Goal: Task Accomplishment & Management: Complete application form

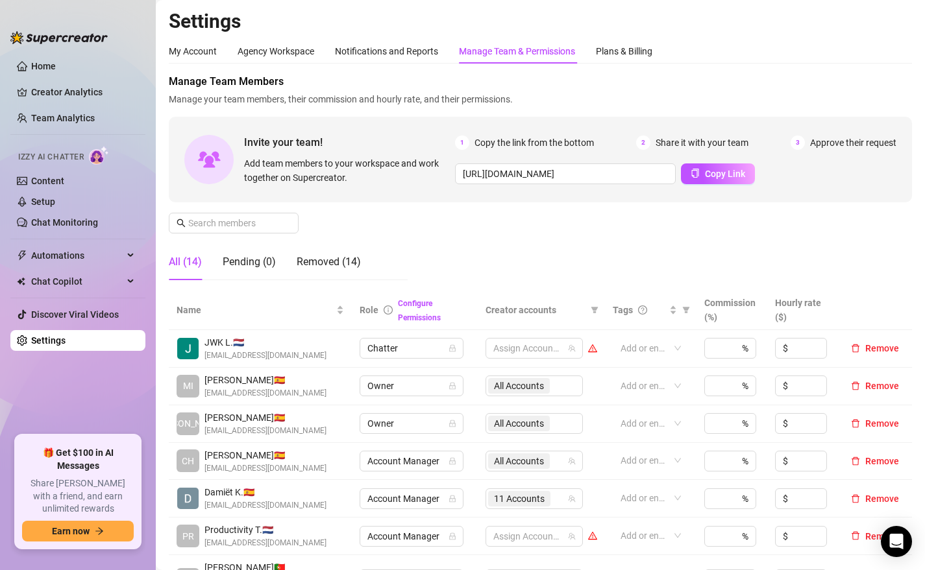
scroll to position [0, 2352]
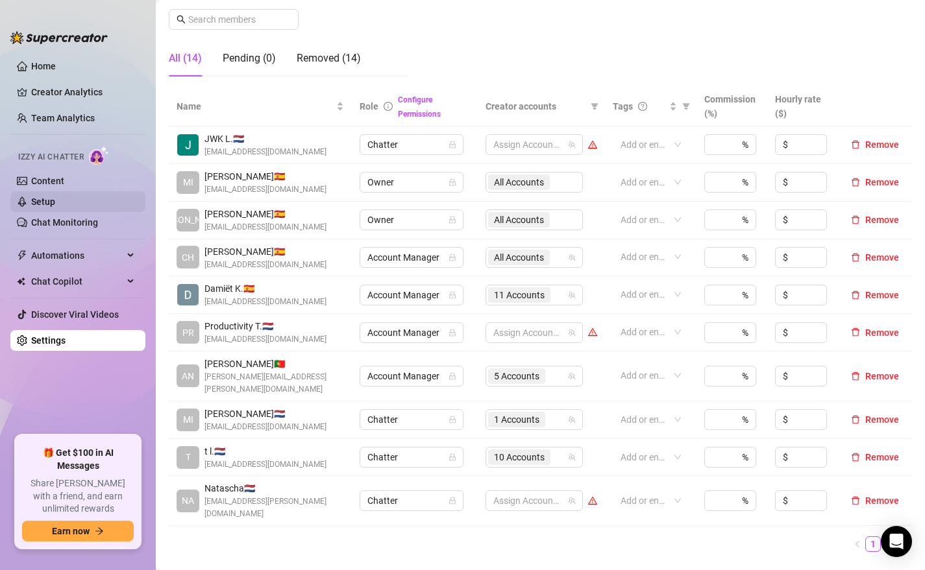
click at [47, 199] on link "Setup" at bounding box center [43, 202] width 24 height 10
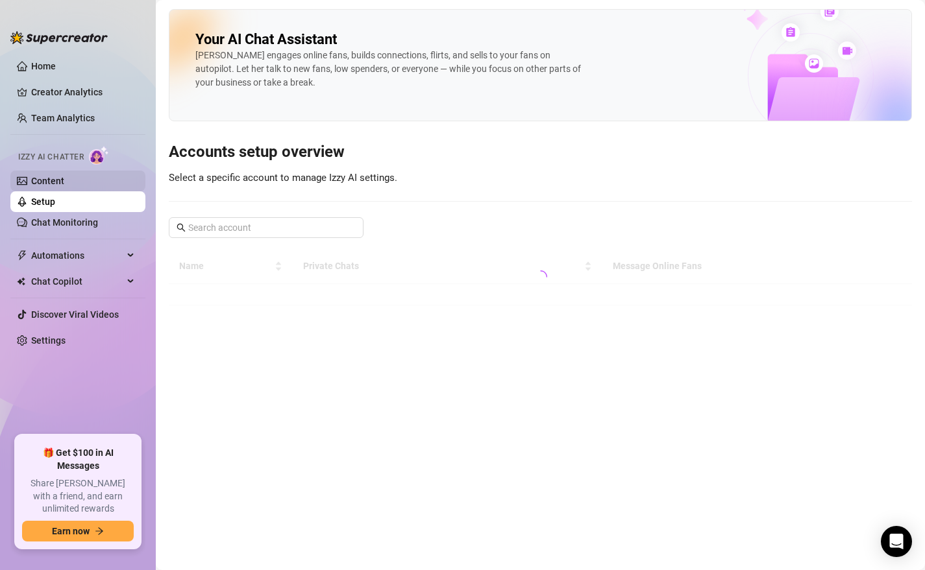
click at [39, 179] on link "Content" at bounding box center [47, 181] width 33 height 10
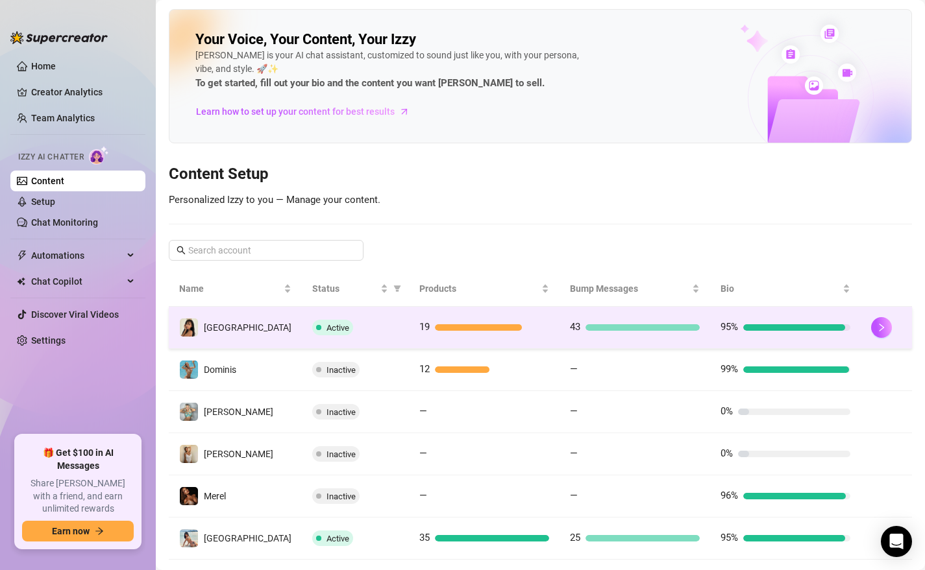
click at [531, 335] on td "19" at bounding box center [484, 328] width 151 height 42
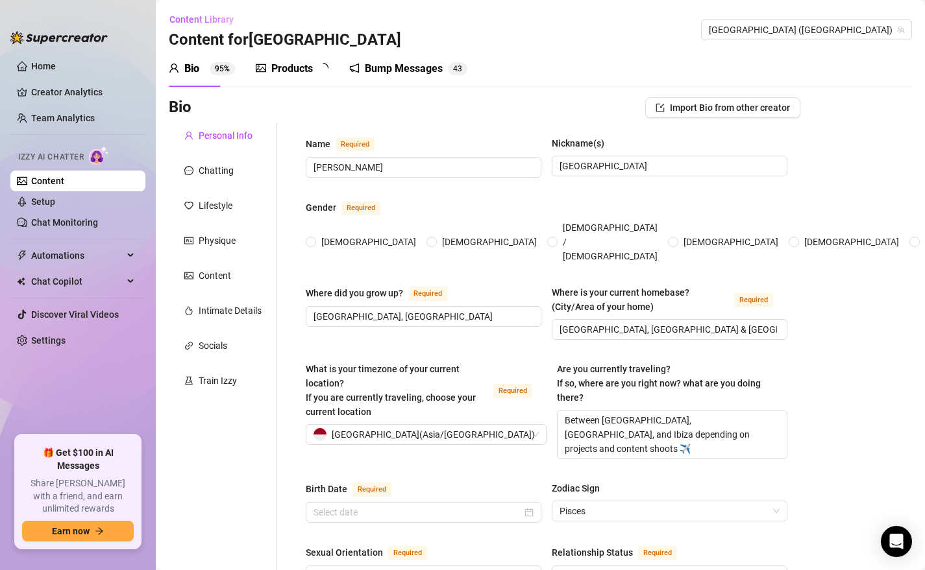
radio input "true"
type input "[DATE]"
click at [288, 67] on div "Products" at bounding box center [292, 69] width 42 height 16
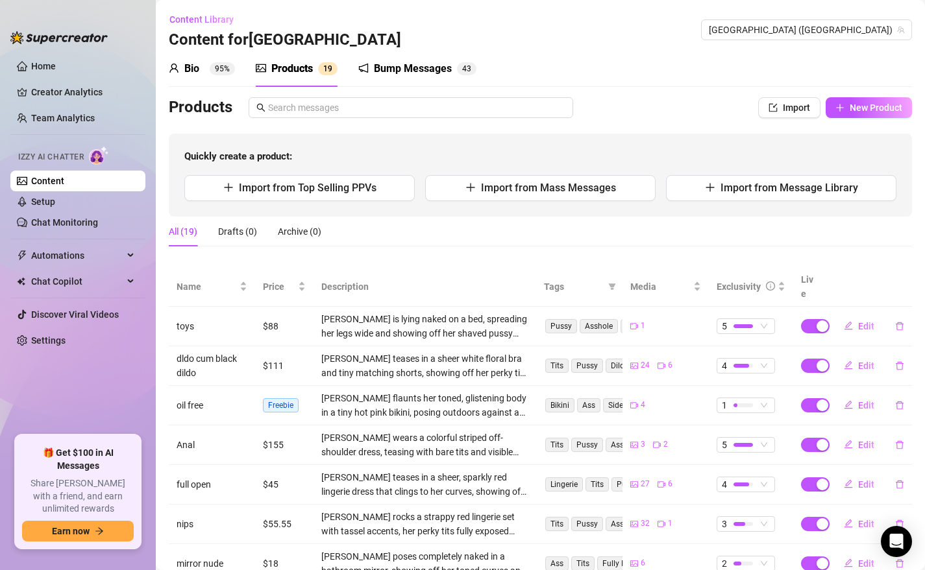
scroll to position [193, 0]
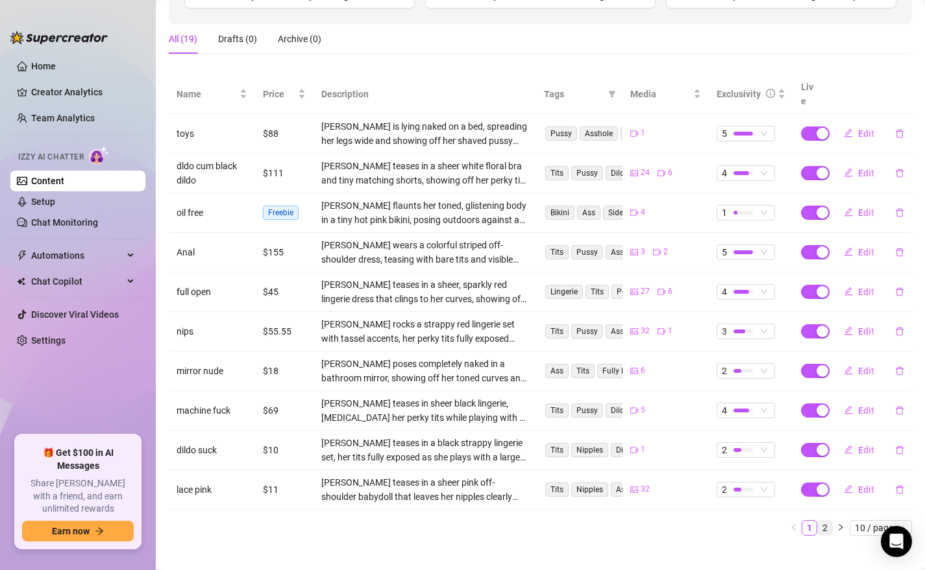
click at [827, 521] on link "2" at bounding box center [825, 528] width 14 height 14
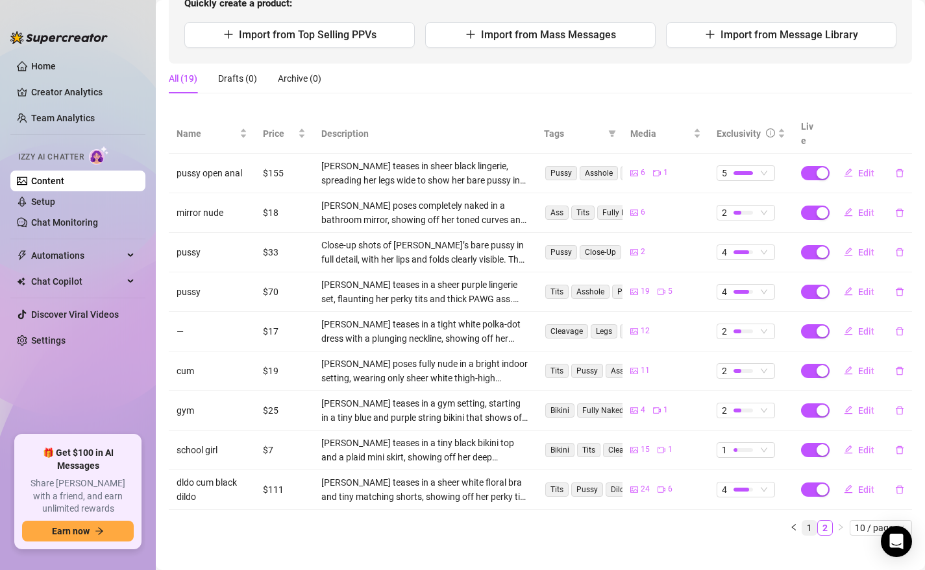
click at [807, 521] on link "1" at bounding box center [809, 528] width 14 height 14
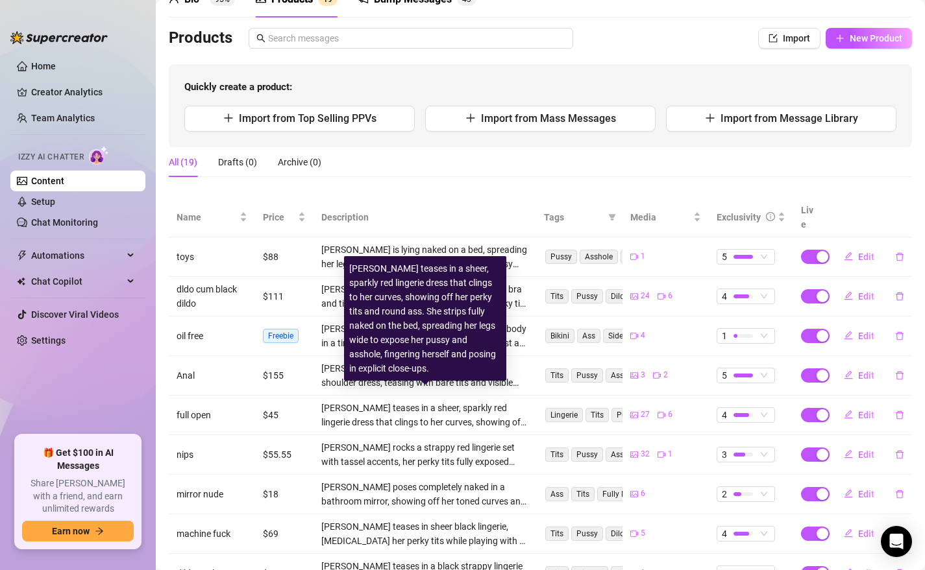
scroll to position [63, 0]
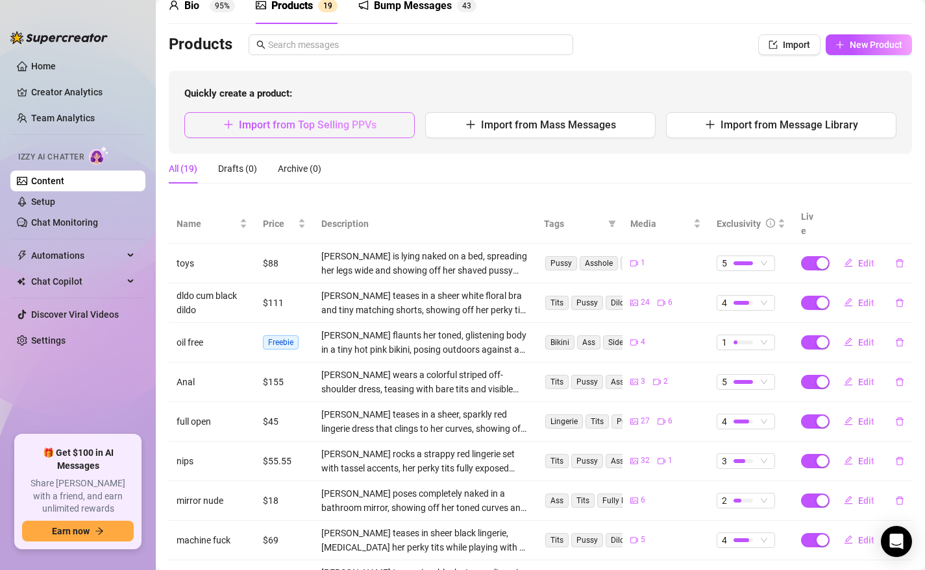
click at [273, 119] on span "Import from Top Selling PPVs" at bounding box center [308, 125] width 138 height 12
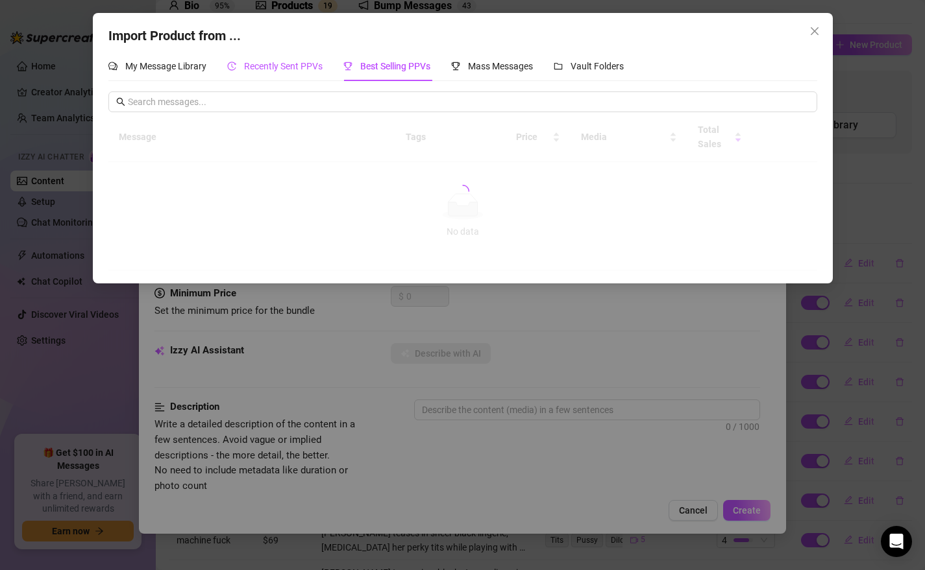
click at [276, 64] on span "Recently Sent PPVs" at bounding box center [283, 66] width 79 height 10
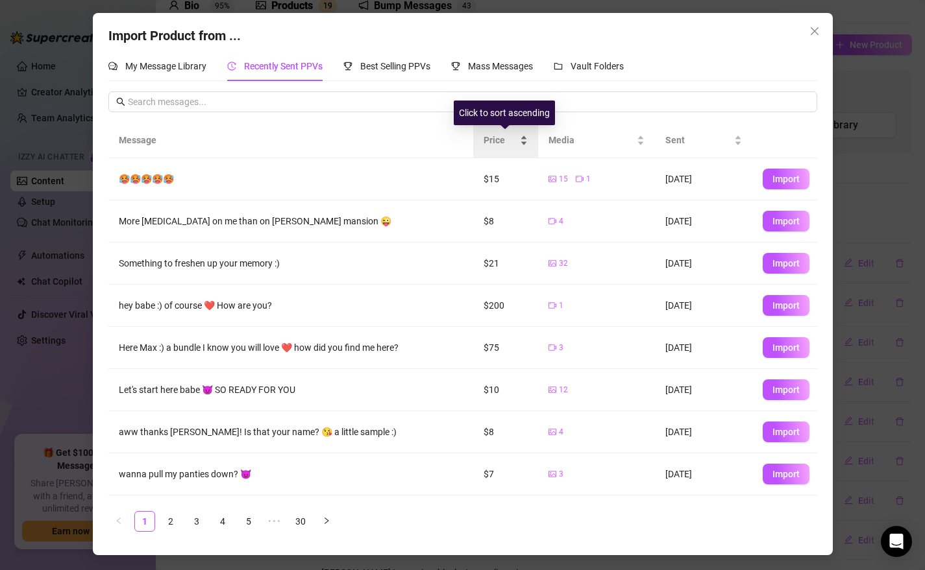
click at [508, 138] on span "Price" at bounding box center [500, 140] width 34 height 14
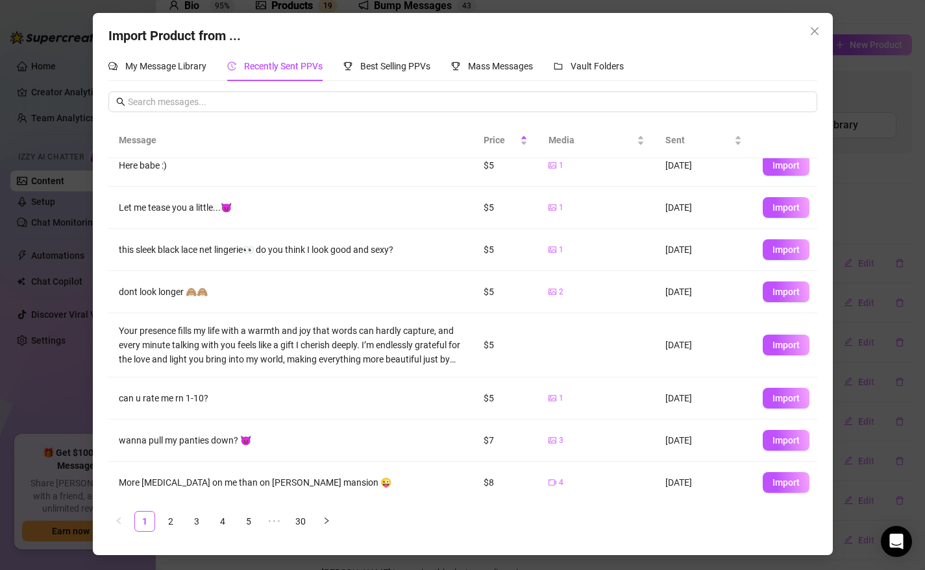
scroll to position [101, 0]
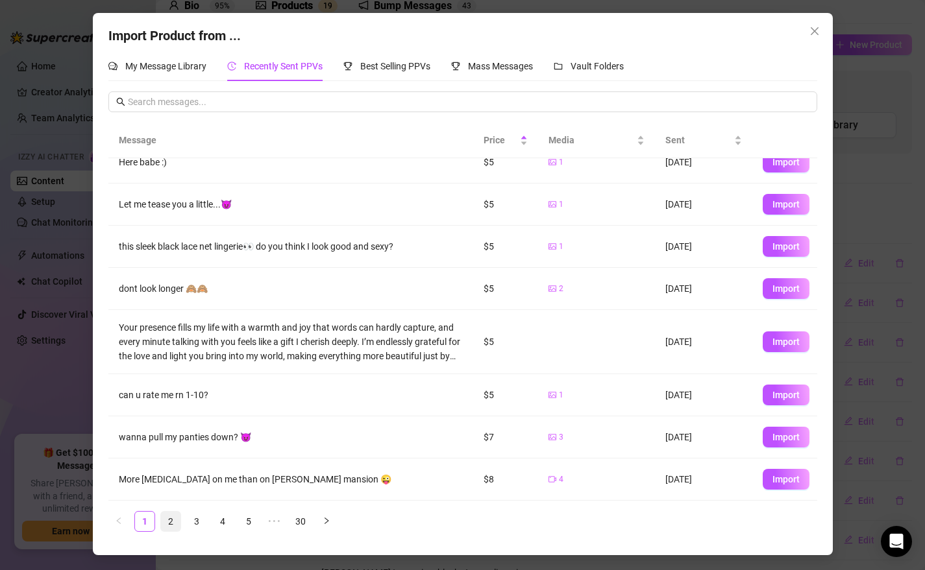
click at [169, 520] on link "2" at bounding box center [170, 521] width 19 height 19
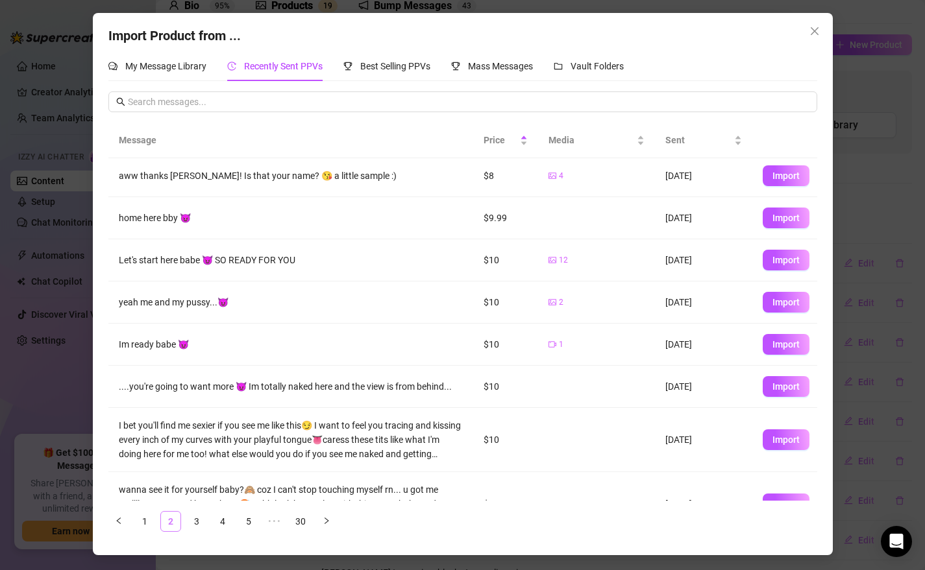
scroll to position [0, 0]
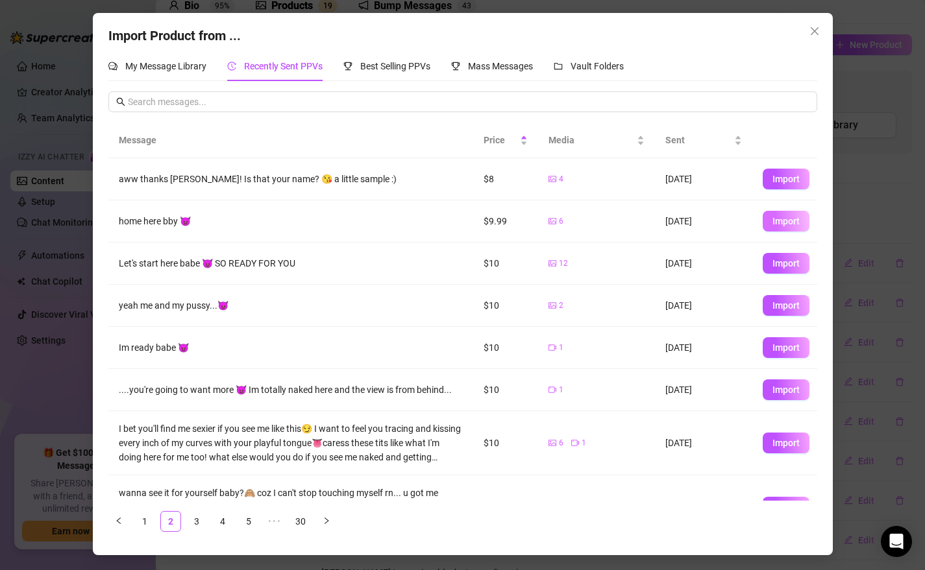
click at [786, 217] on span "Import" at bounding box center [785, 221] width 27 height 10
type textarea "home here bby 😈"
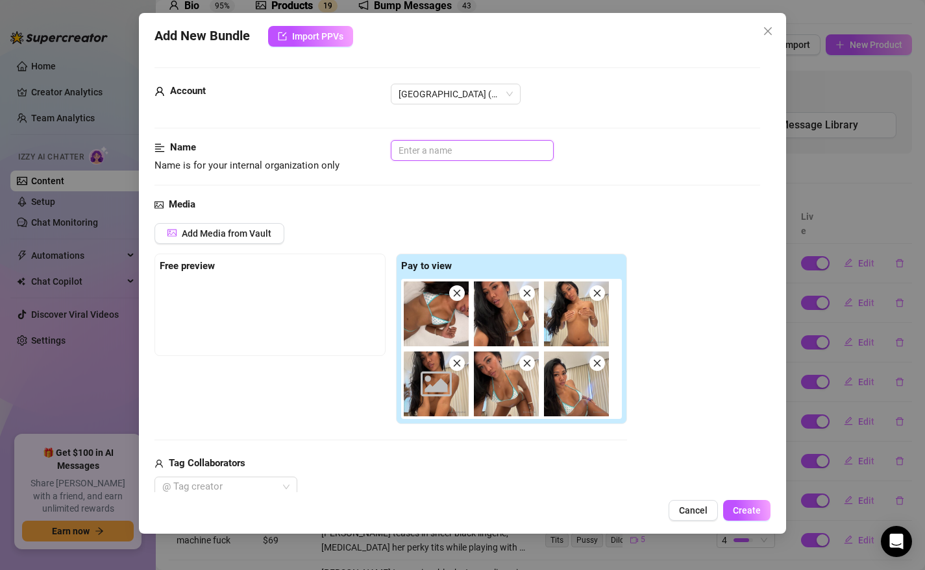
click at [418, 153] on input "text" at bounding box center [472, 150] width 163 height 21
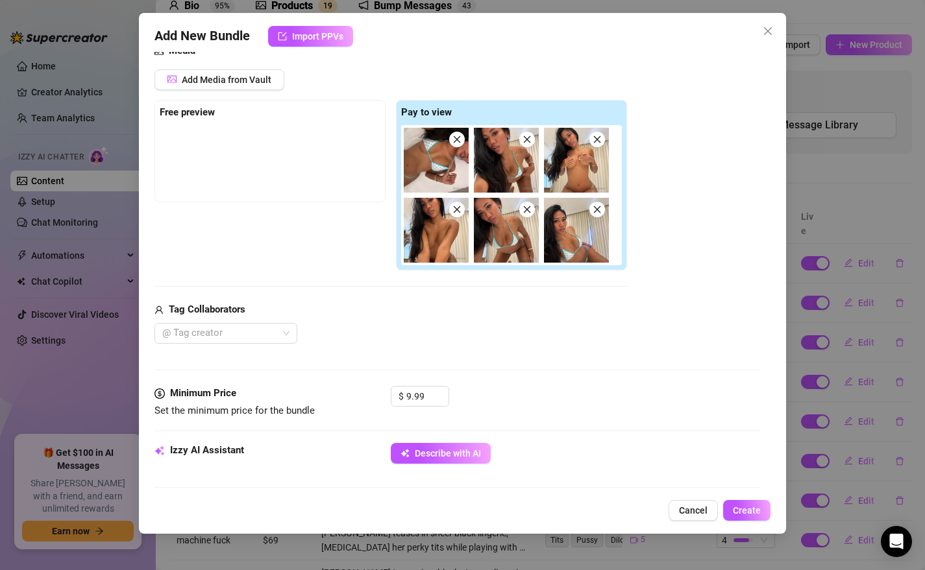
scroll to position [167, 0]
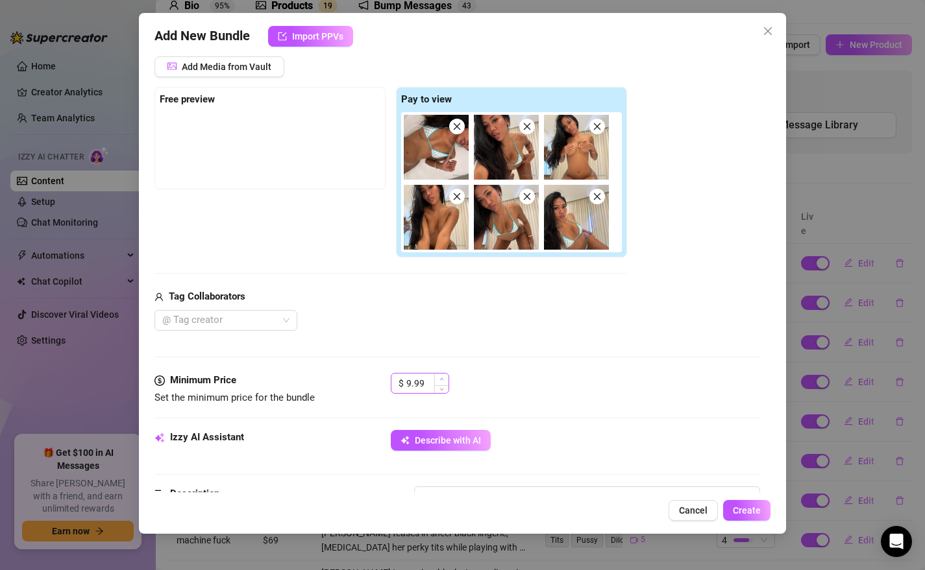
type input "Bedroom - Blue Bikini"
click at [441, 378] on icon "up" at bounding box center [441, 379] width 5 height 5
type input "12.99"
click at [441, 378] on icon "up" at bounding box center [441, 379] width 5 height 5
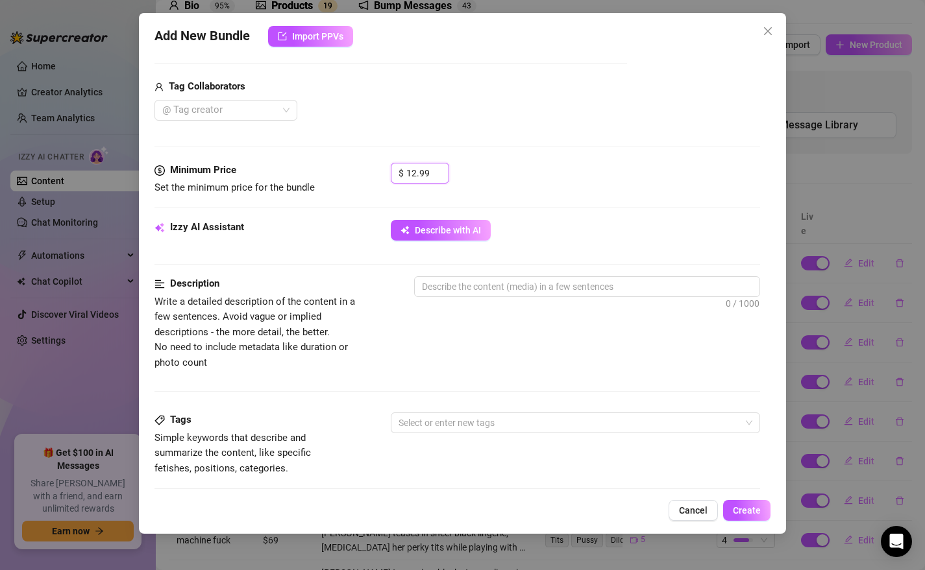
scroll to position [372, 0]
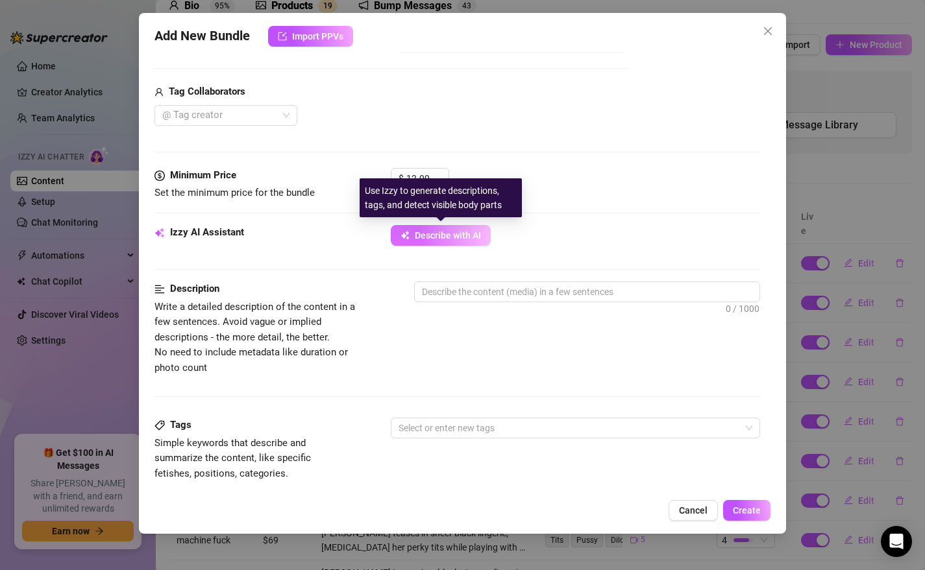
click at [450, 232] on span "Describe with AI" at bounding box center [448, 235] width 66 height 10
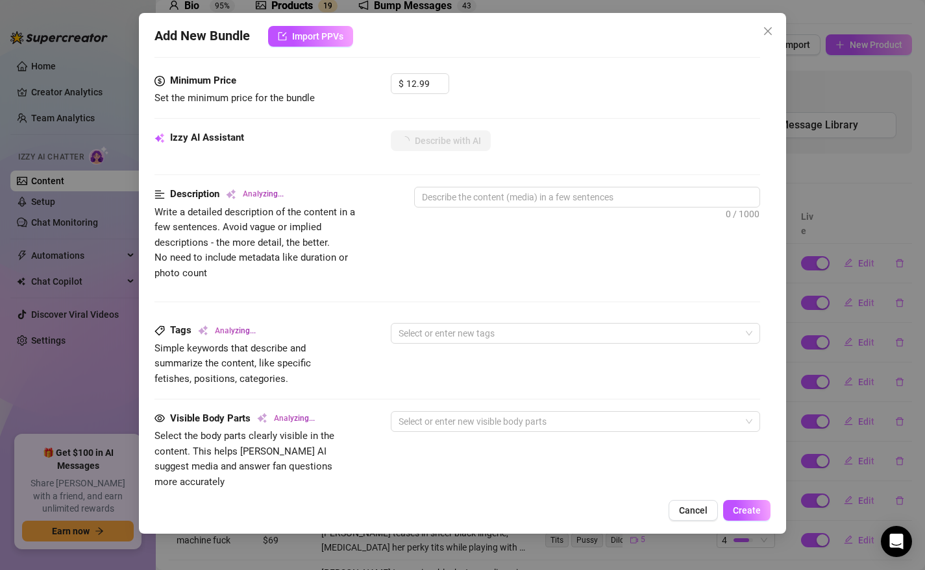
scroll to position [495, 0]
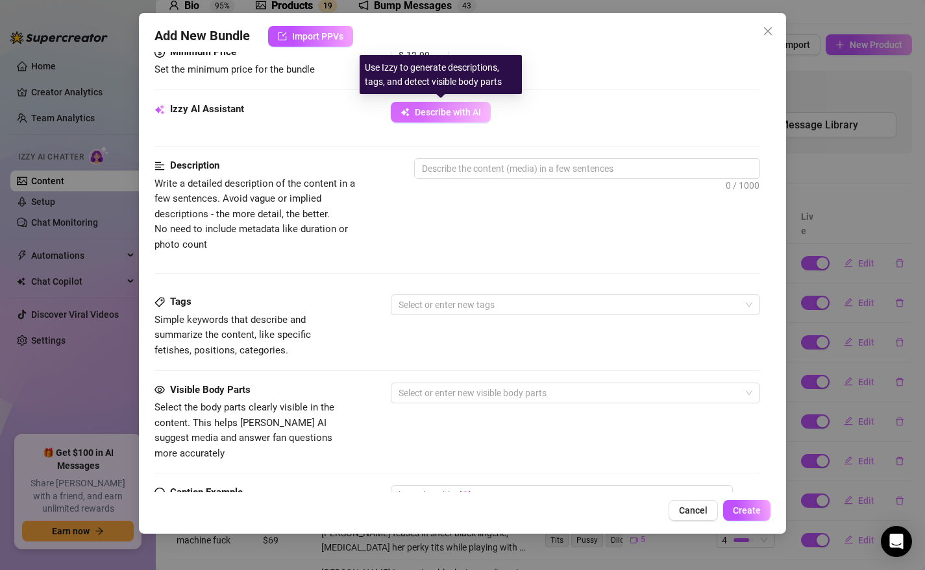
click at [420, 117] on span "Describe with AI" at bounding box center [448, 112] width 66 height 10
type textarea "[PERSON_NAME]"
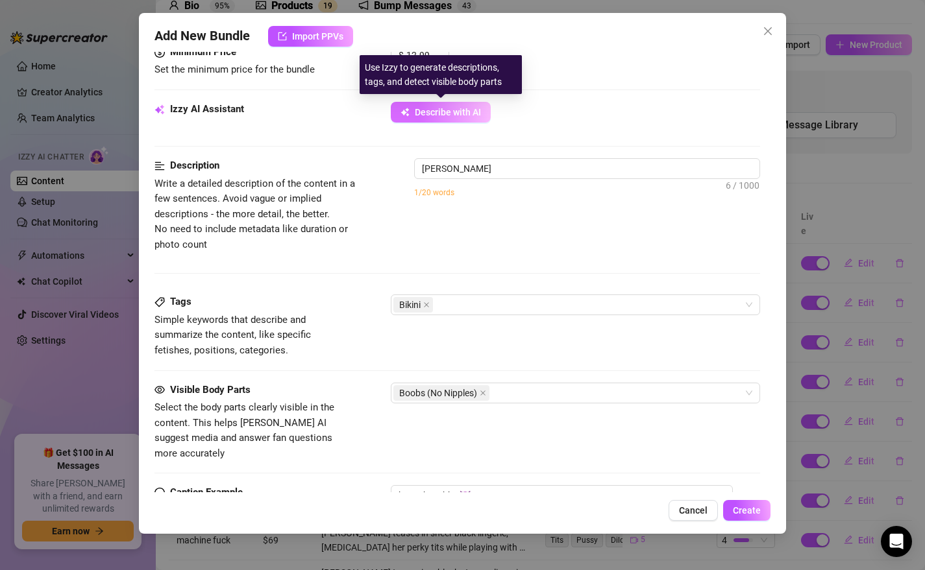
type textarea "[PERSON_NAME] in"
type textarea "[PERSON_NAME] teases in a"
type textarea "[PERSON_NAME] teases in a tiny"
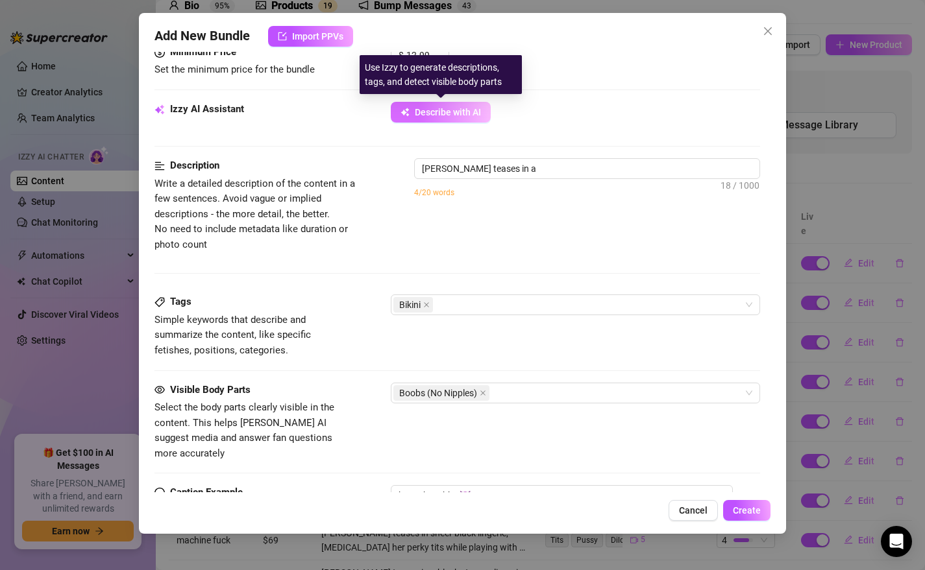
type textarea "[PERSON_NAME] teases in a tiny"
type textarea "[PERSON_NAME] teases in a tiny white"
type textarea "[PERSON_NAME] teases in a tiny white bikini"
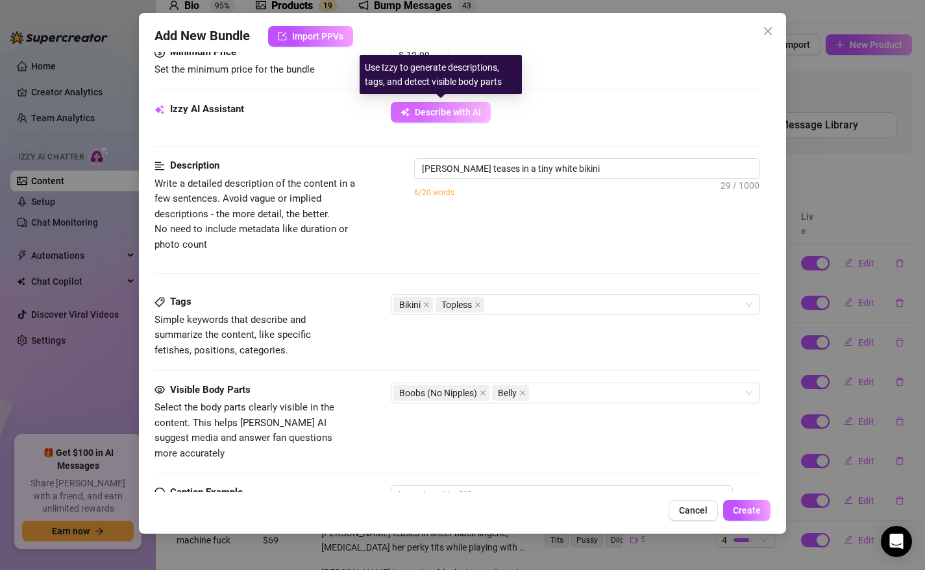
type textarea "[PERSON_NAME] teases in a tiny white bikini with"
type textarea "[PERSON_NAME] teases in a tiny white bikini with blue"
type textarea "[PERSON_NAME] teases in a tiny white bikini with blue polka"
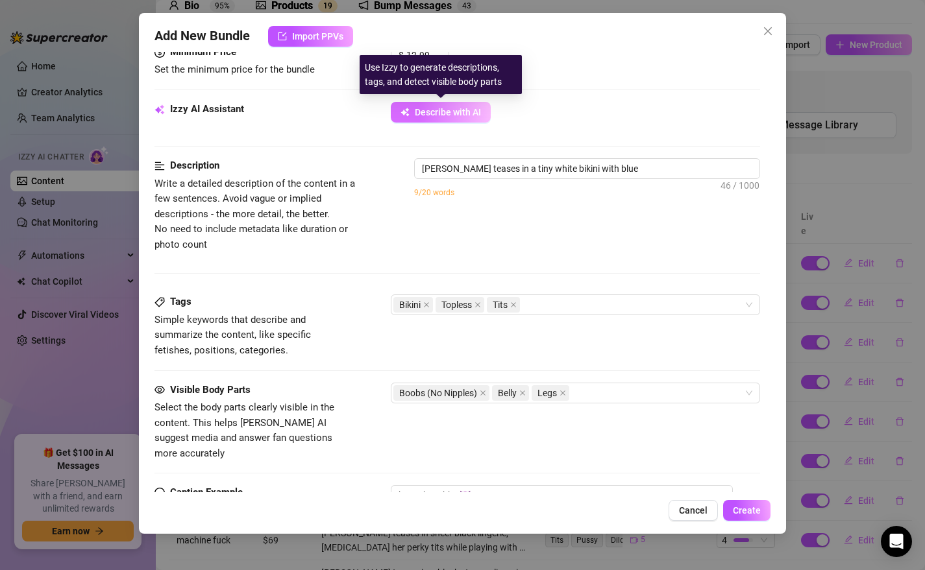
type textarea "[PERSON_NAME] teases in a tiny white bikini with blue polka"
type textarea "[PERSON_NAME] teases in a tiny white bikini with blue polka dots,"
type textarea "[PERSON_NAME] teases in a tiny white bikini with blue polka dots, showing"
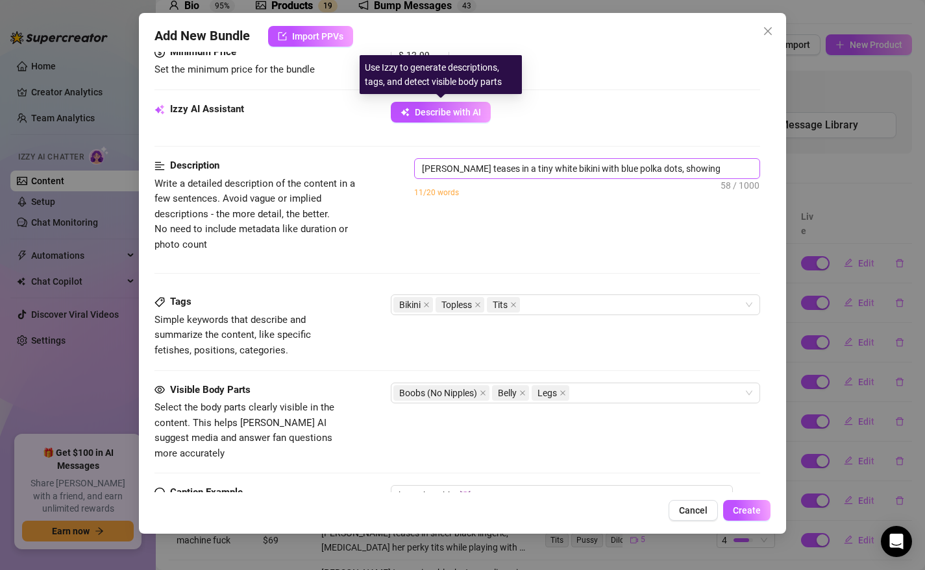
type textarea "[PERSON_NAME] teases in a tiny white bikini with blue polka dots, showing off"
type textarea "[PERSON_NAME] teases in a tiny white bikini with blue polka dots, showing off h…"
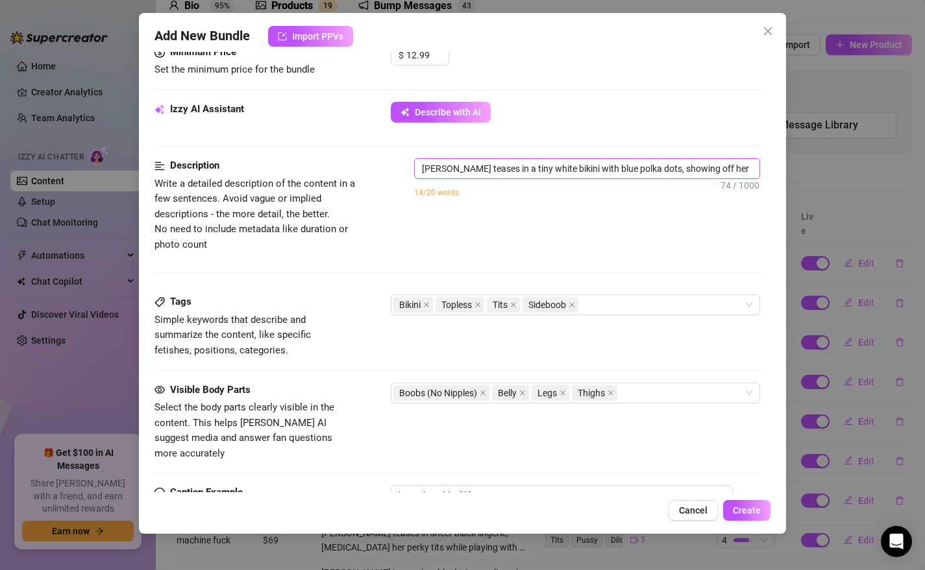
type textarea "[PERSON_NAME] teases in a tiny white bikini with blue polka dots, showing off h…"
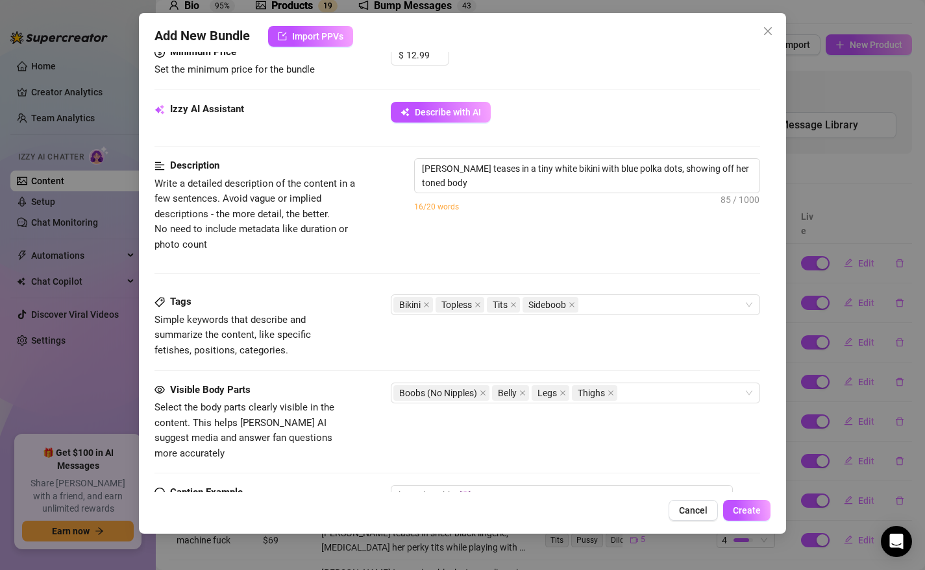
type textarea "[PERSON_NAME] teases in a tiny white bikini with blue polka dots, showing off h…"
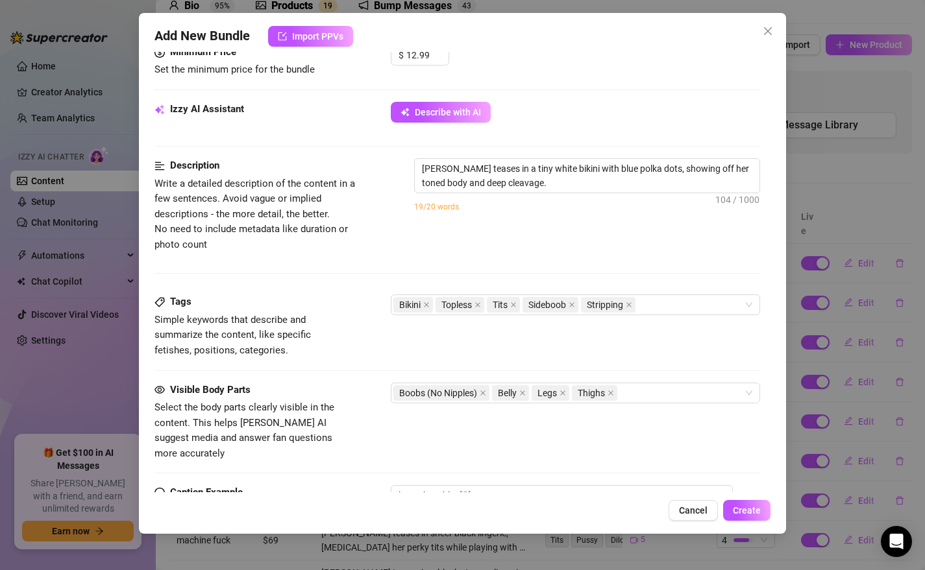
type textarea "[PERSON_NAME] teases in a tiny white bikini with blue polka dots, showing off h…"
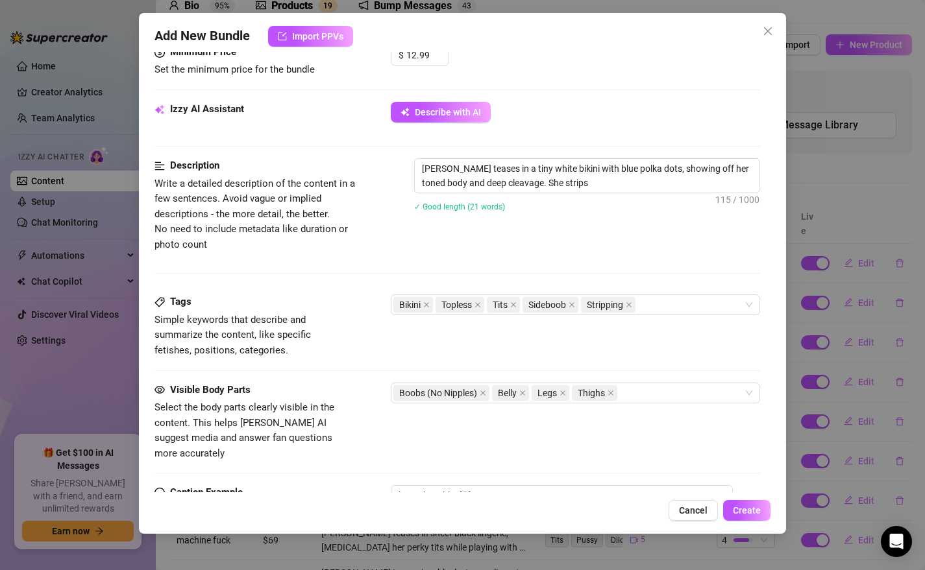
type textarea "[PERSON_NAME] teases in a tiny white bikini with blue polka dots, showing off h…"
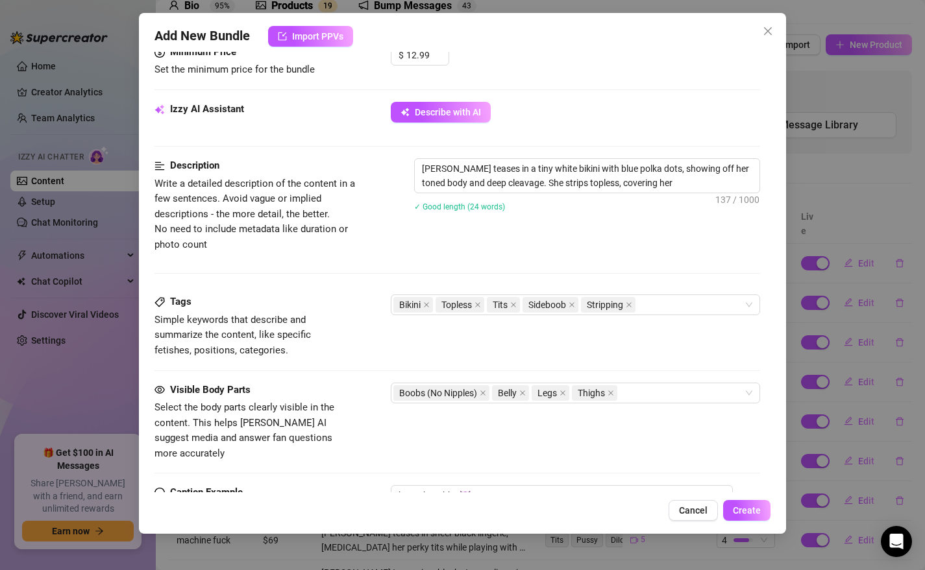
type textarea "[PERSON_NAME] teases in a tiny white bikini with blue polka dots, showing off h…"
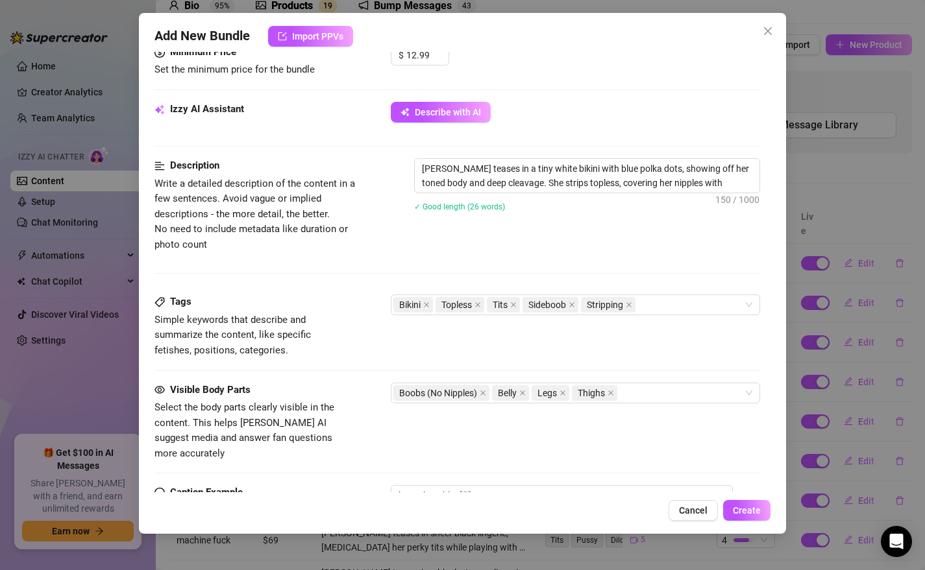
type textarea "[PERSON_NAME] teases in a tiny white bikini with blue polka dots, showing off h…"
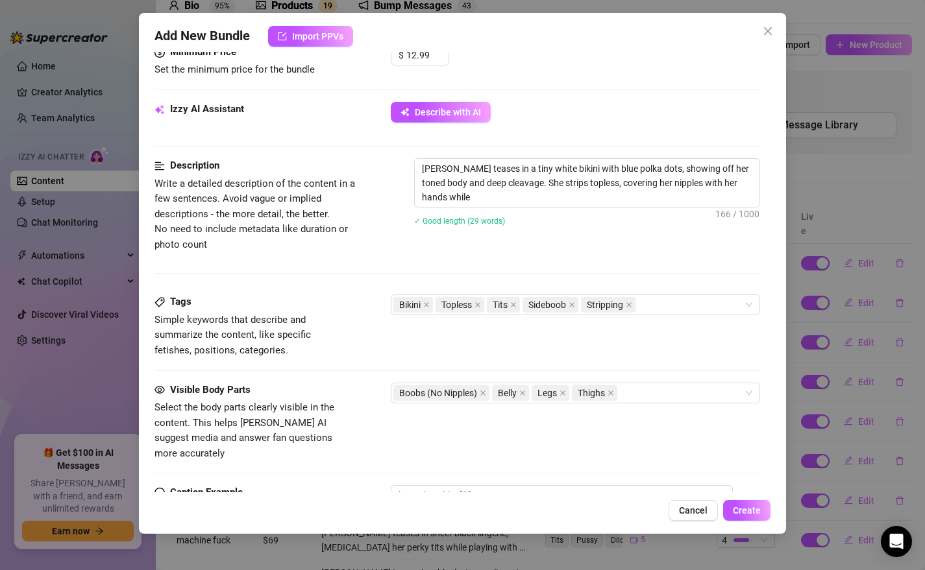
type textarea "[PERSON_NAME] teases in a tiny white bikini with blue polka dots, showing off h…"
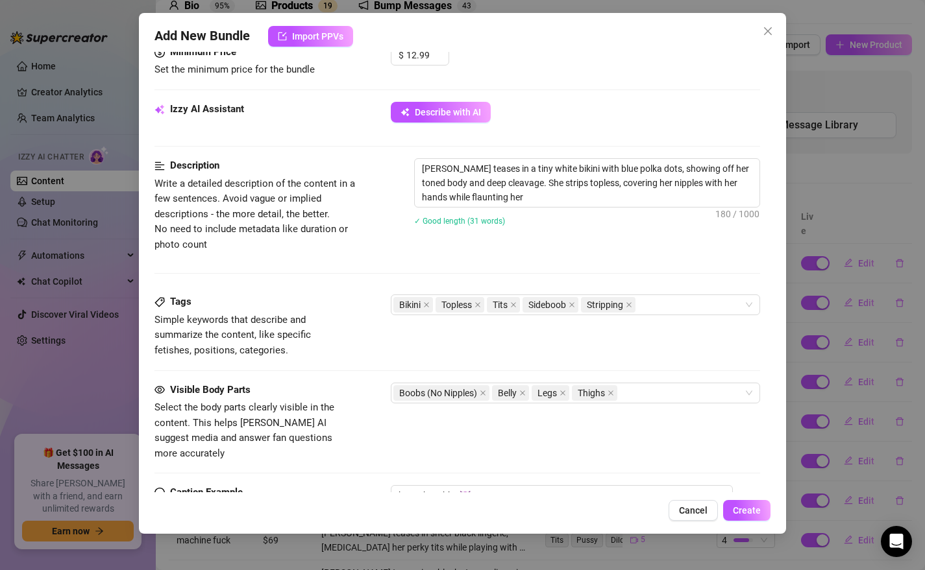
type textarea "[PERSON_NAME] teases in a tiny white bikini with blue polka dots, showing off h…"
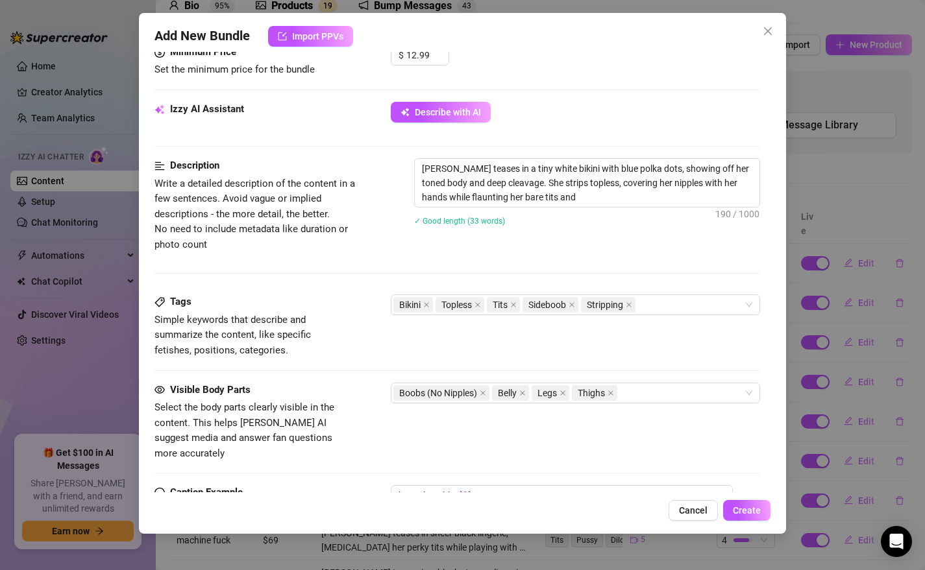
type textarea "[PERSON_NAME] teases in a tiny white bikini with blue polka dots, showing off h…"
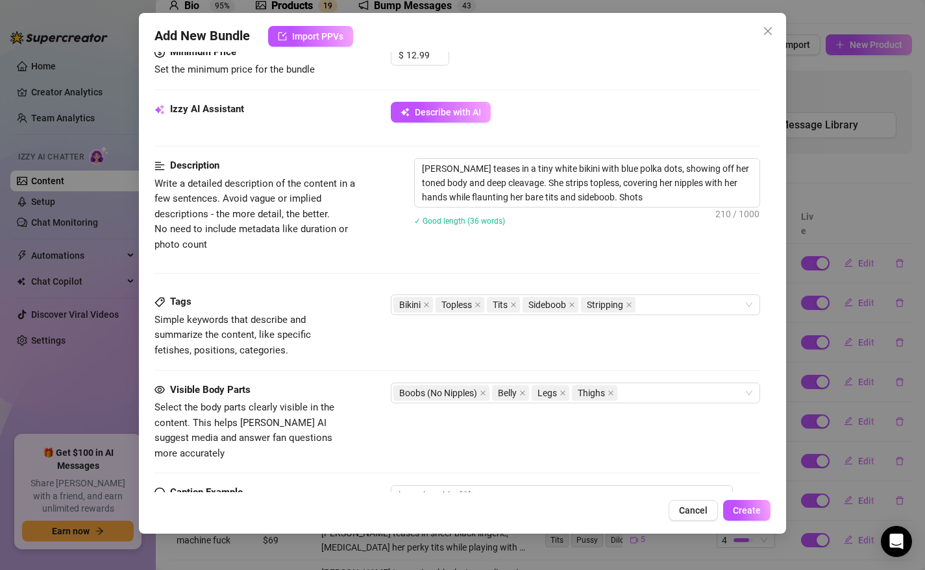
type textarea "[PERSON_NAME] teases in a tiny white bikini with blue polka dots, showing off h…"
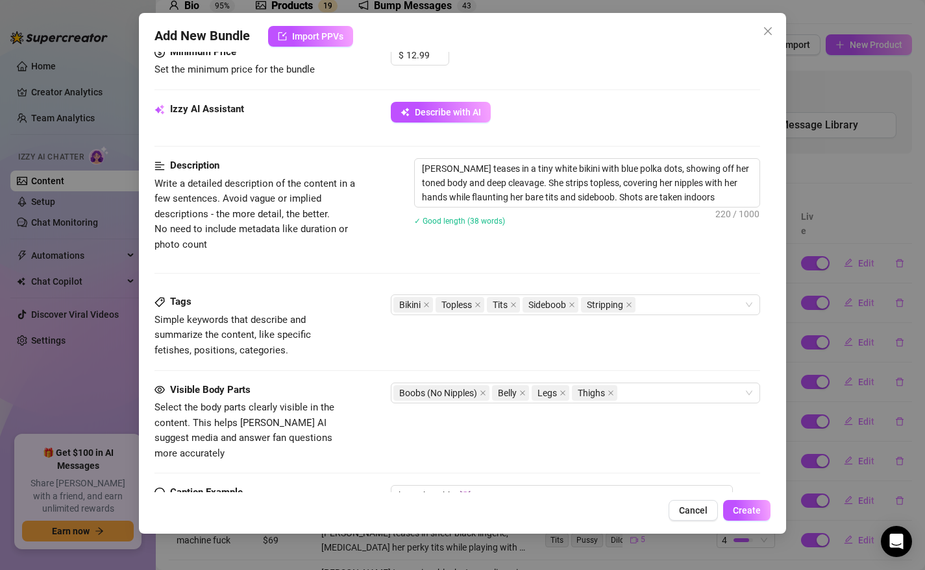
type textarea "[PERSON_NAME] teases in a tiny white bikini with blue polka dots, showing off h…"
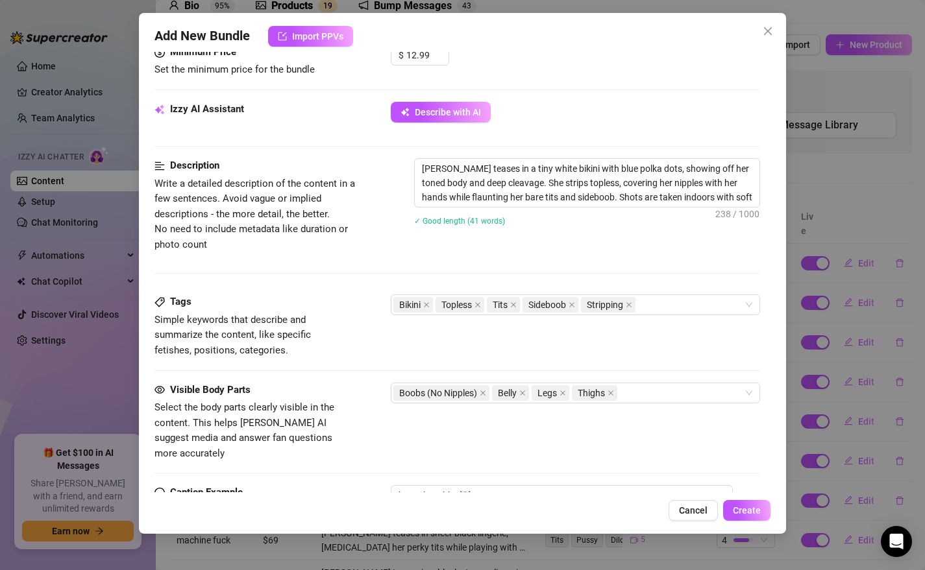
type textarea "[PERSON_NAME] teases in a tiny white bikini with blue polka dots, showing off h…"
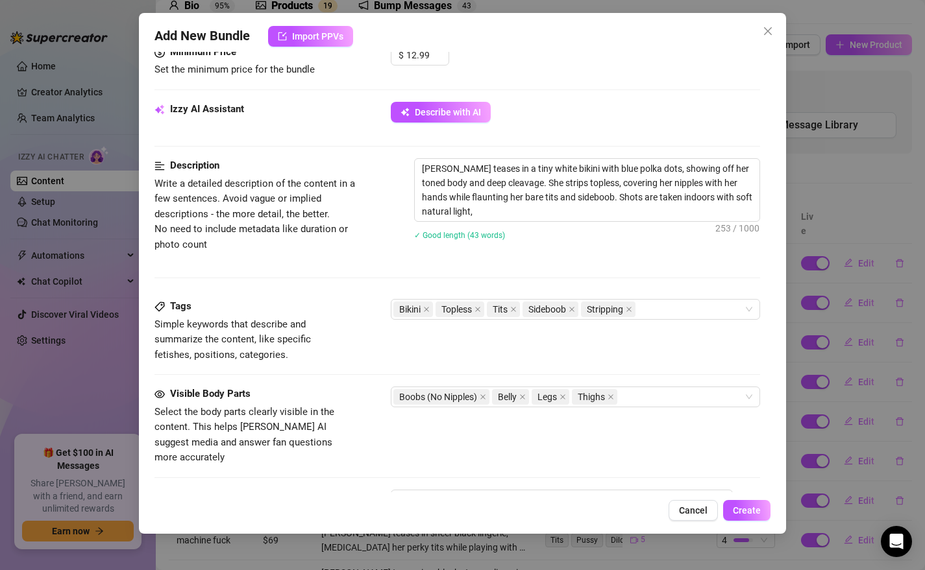
type textarea "[PERSON_NAME] teases in a tiny white bikini with blue polka dots, showing off h…"
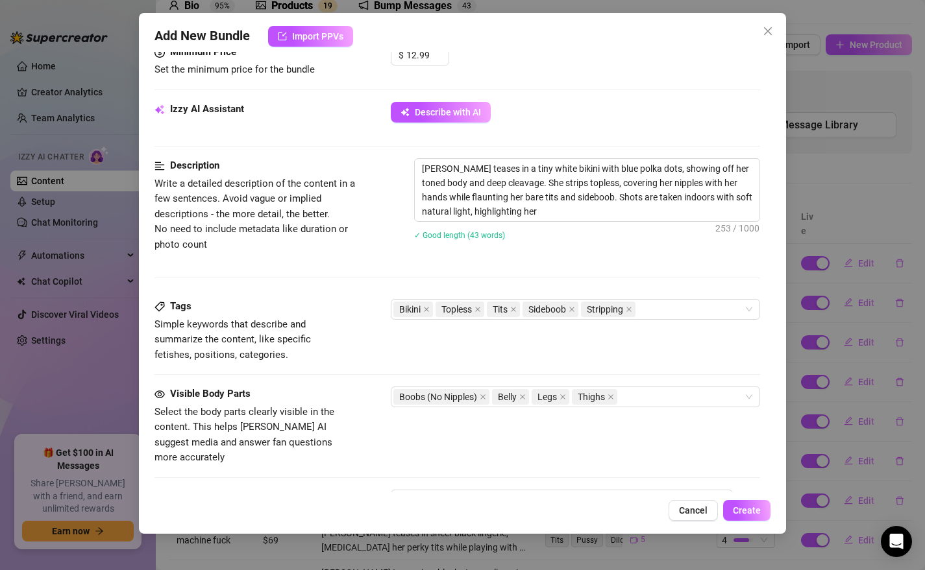
type textarea "[PERSON_NAME] teases in a tiny white bikini with blue polka dots, showing off h…"
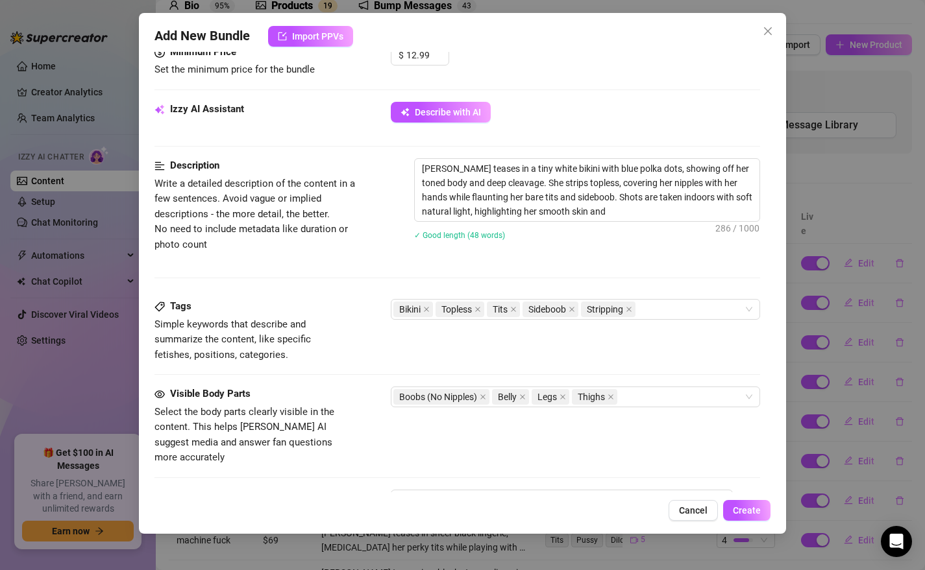
type textarea "[PERSON_NAME] teases in a tiny white bikini with blue polka dots, showing off h…"
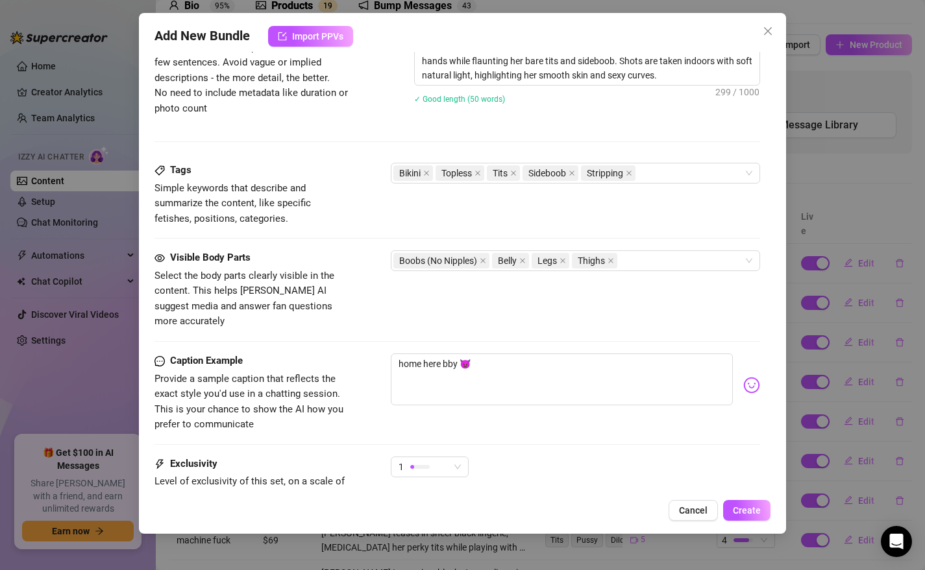
scroll to position [638, 0]
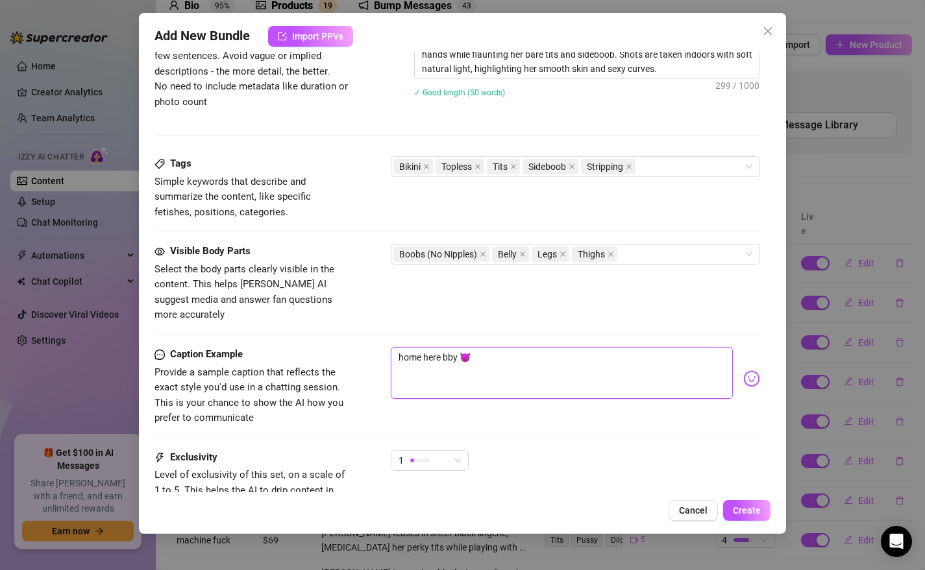
drag, startPoint x: 459, startPoint y: 343, endPoint x: 346, endPoint y: 334, distance: 113.2
click at [346, 347] on div "Caption Example Provide a sample caption that reflects the exact style you'd us…" at bounding box center [457, 386] width 606 height 79
type textarea "Y 😈"
type textarea "Yo 😈"
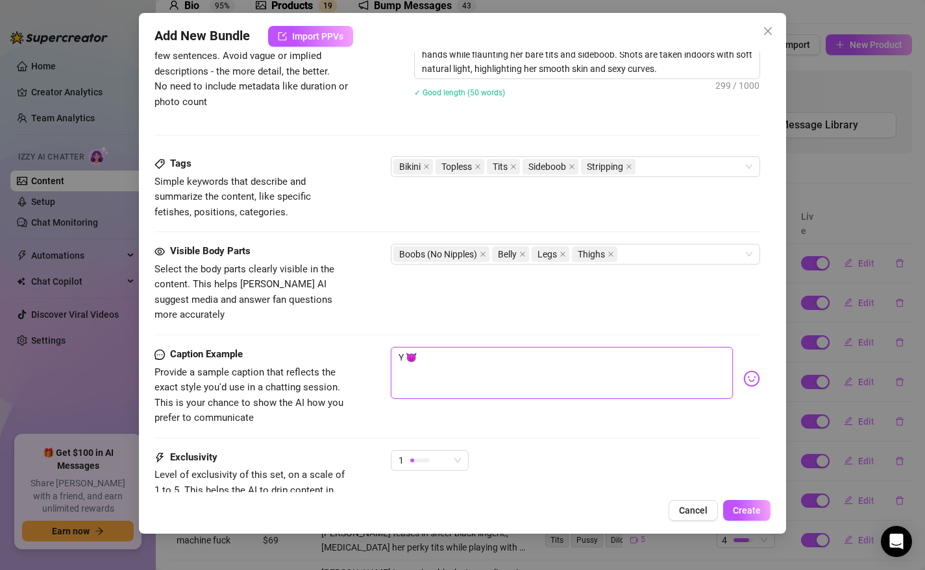
type textarea "Yo 😈"
type textarea "You 😈"
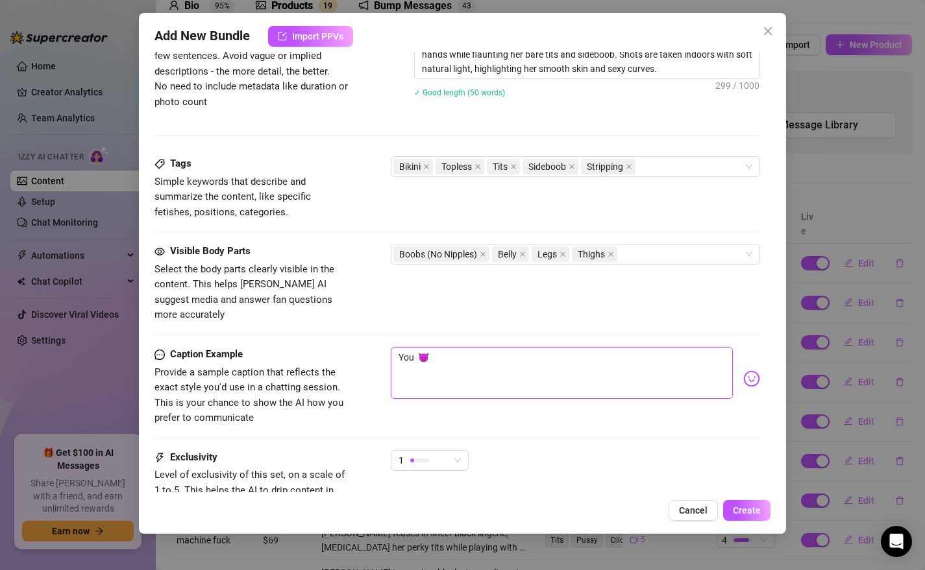
type textarea "You w 😈"
type textarea "You wa 😈"
type textarea "You wan 😈"
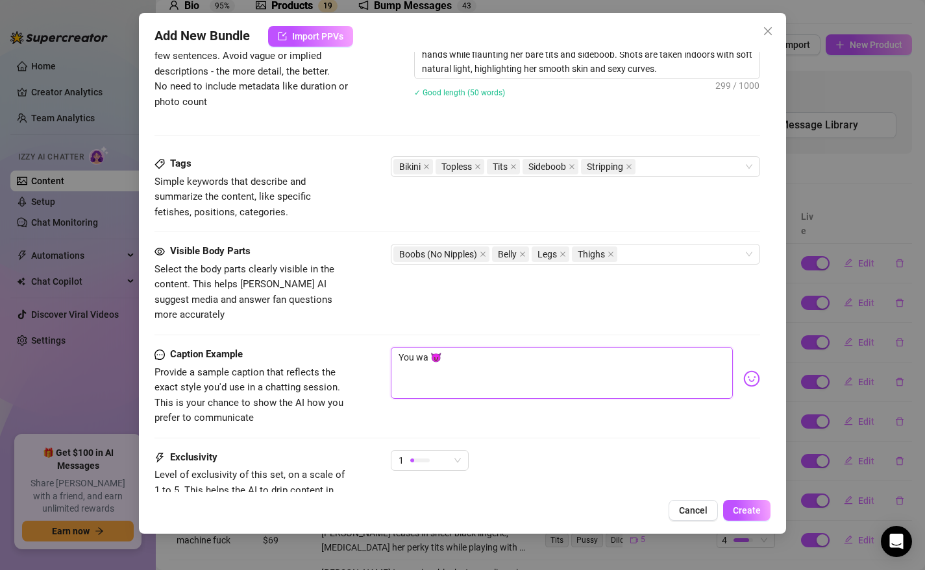
type textarea "You wan 😈"
type textarea "You want 😈"
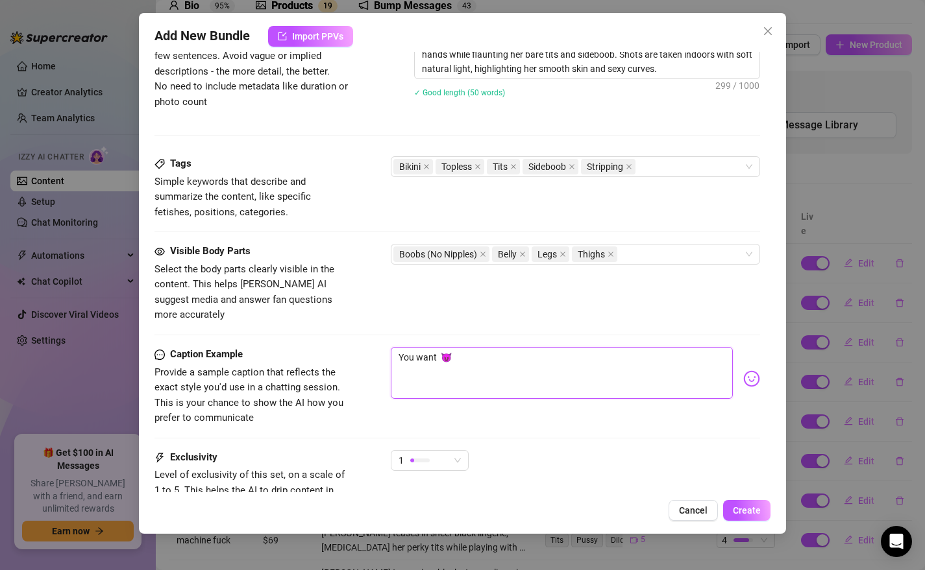
type textarea "You want t 😈"
type textarea "You want to 😈"
type textarea "You want to h 😈"
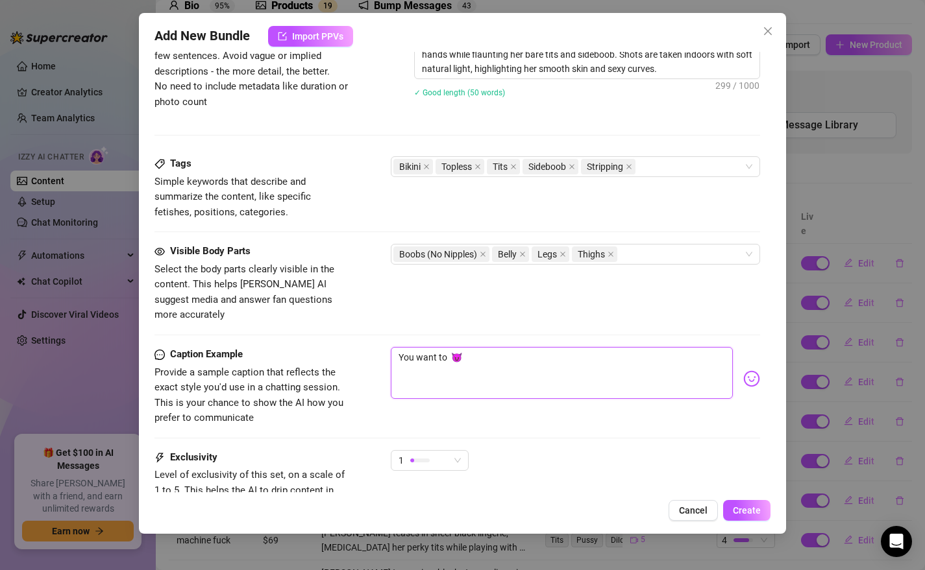
type textarea "You want to h 😈"
type textarea "You want to ha 😈"
type textarea "You want to hav 😈"
type textarea "You want to have 😈"
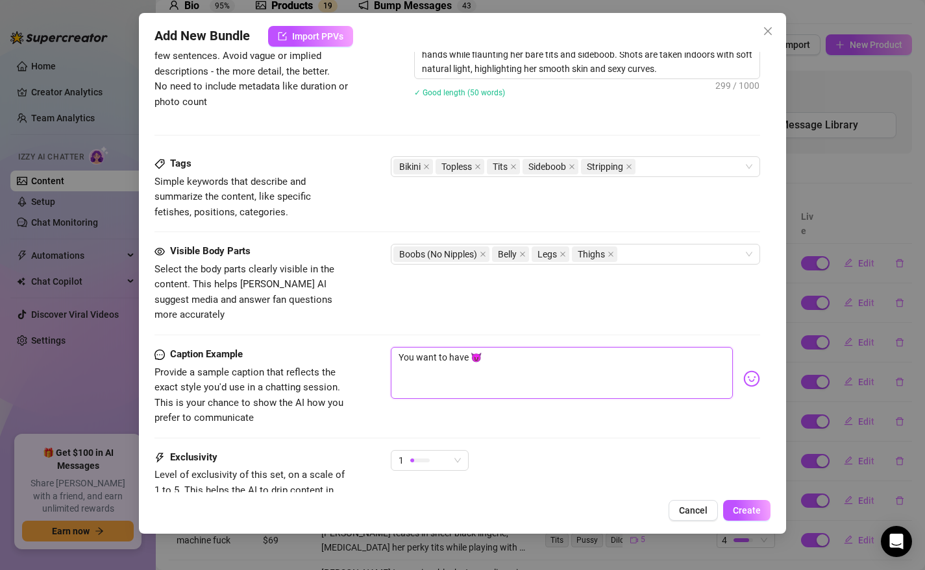
type textarea "You want to have 😈"
type textarea "You want to have m 😈"
type textarea "You want to have me 😈"
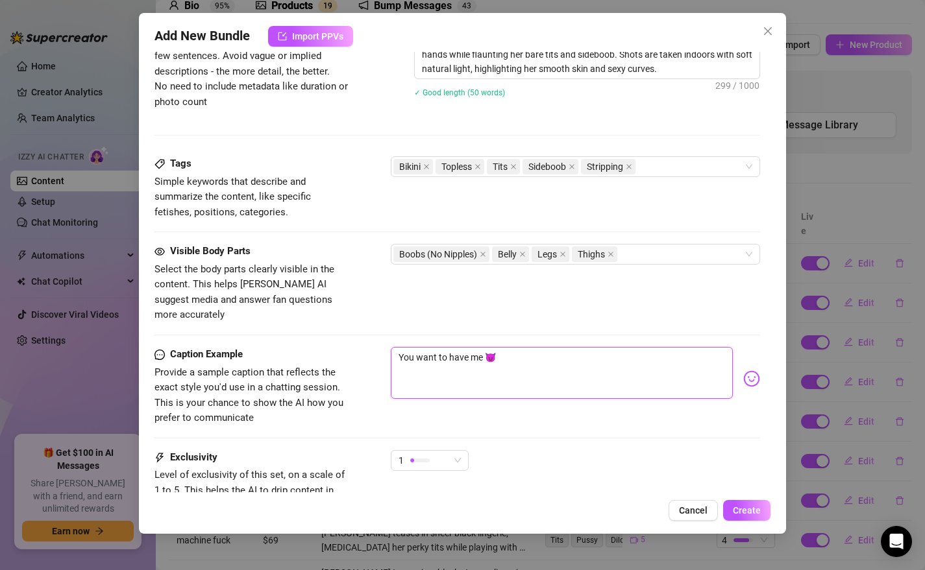
type textarea "You want to have me 😈"
type textarea "You want to have m 😈"
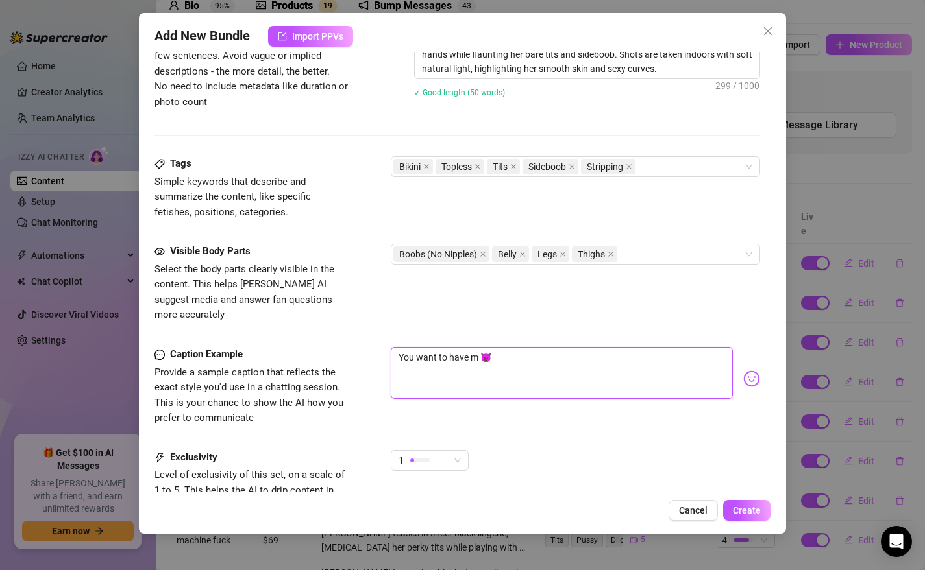
type textarea "You want to have 😈"
type textarea "You want to hav 😈"
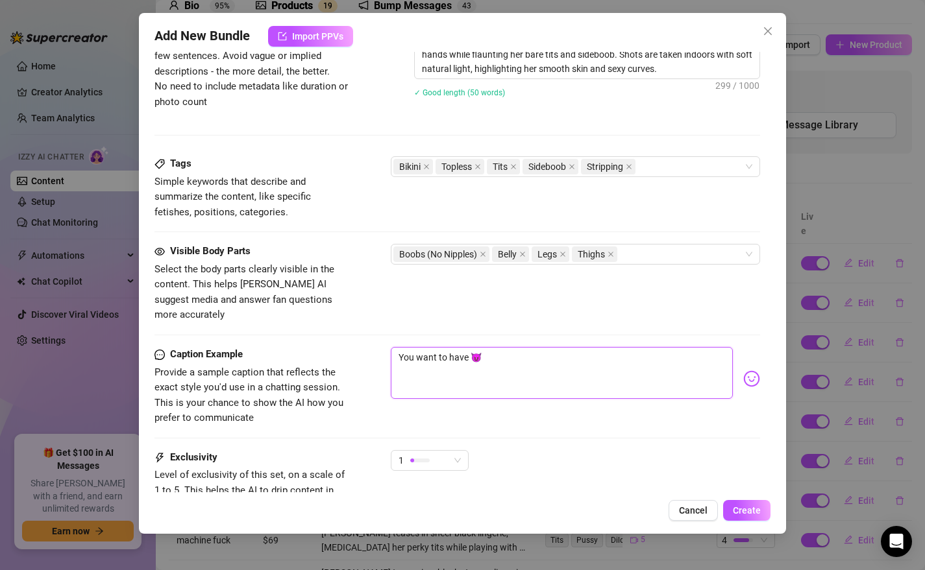
type textarea "You want to hav 😈"
type textarea "You want to ha 😈"
type textarea "You want to h 😈"
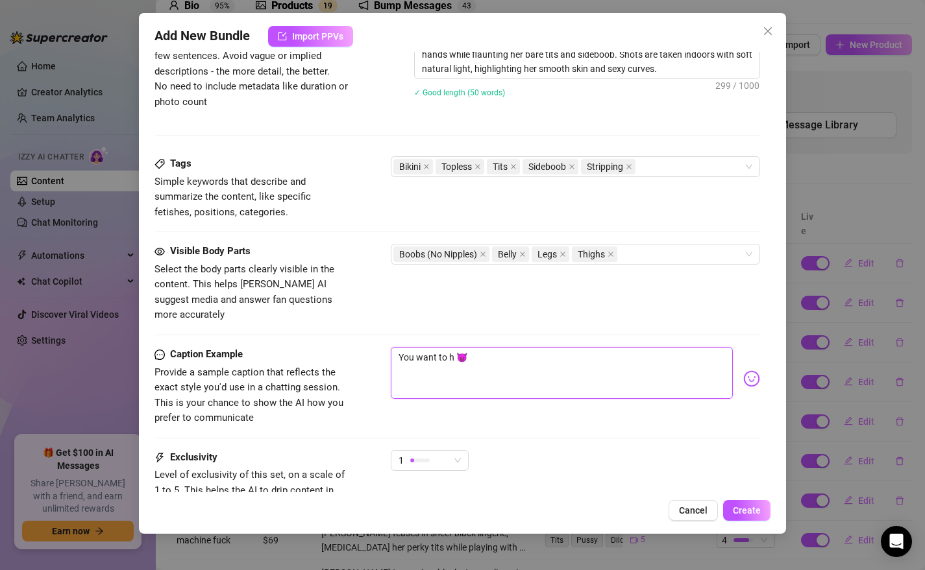
type textarea "You want to 😈"
type textarea "You want t 😈"
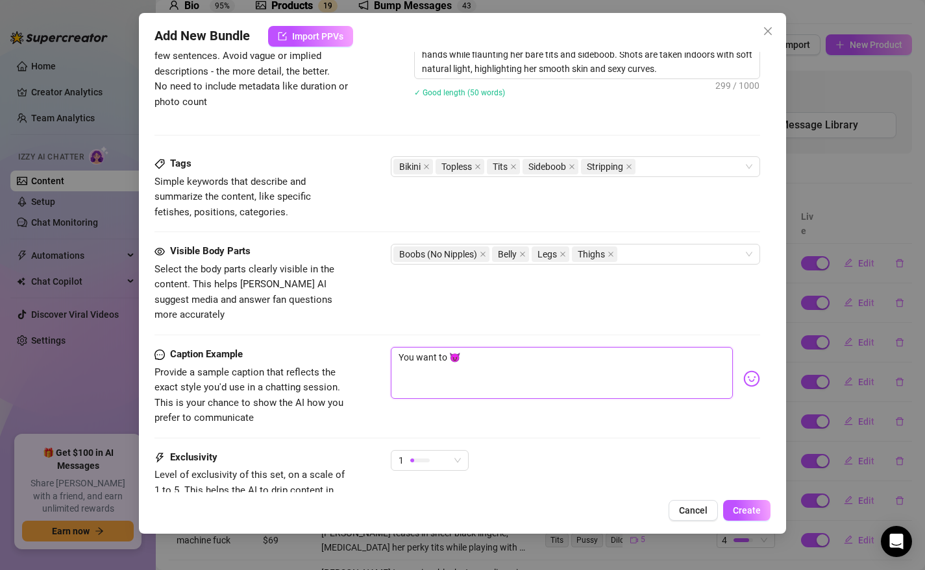
type textarea "You want t 😈"
type textarea "You want 😈"
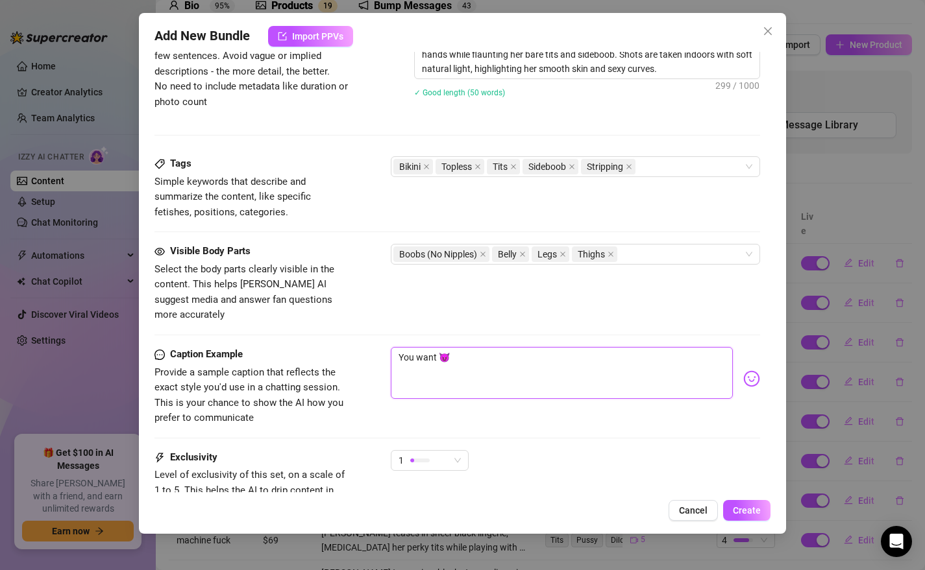
type textarea "You wan 😈"
type textarea "You wa 😈"
type textarea "You w 😈"
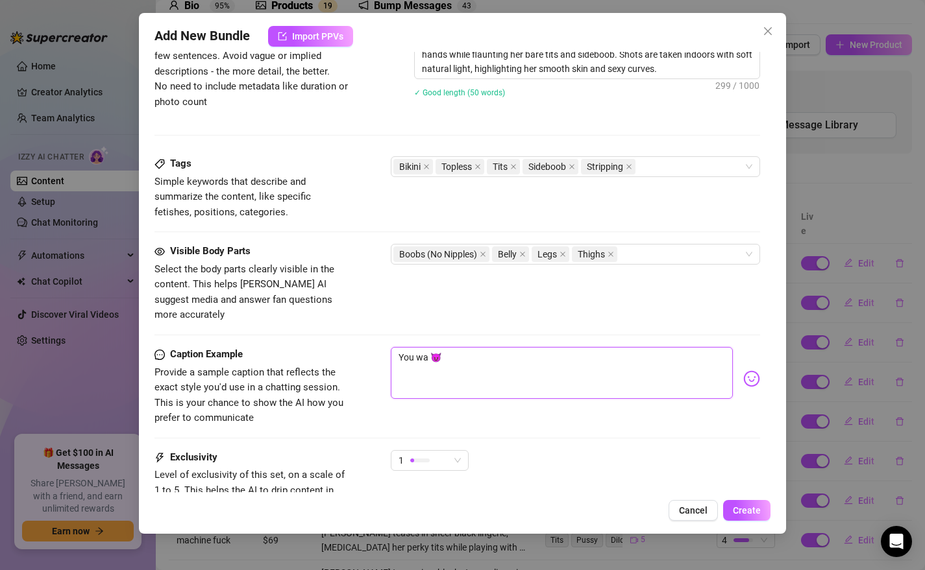
type textarea "You w 😈"
type textarea "You 😈"
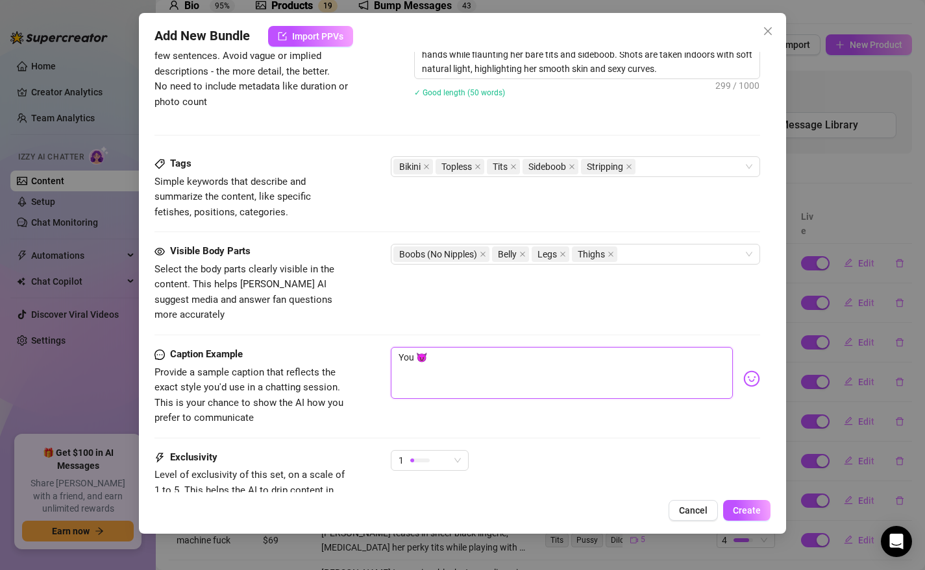
type textarea "Yo 😈"
type textarea "Y 😈"
type textarea "😈"
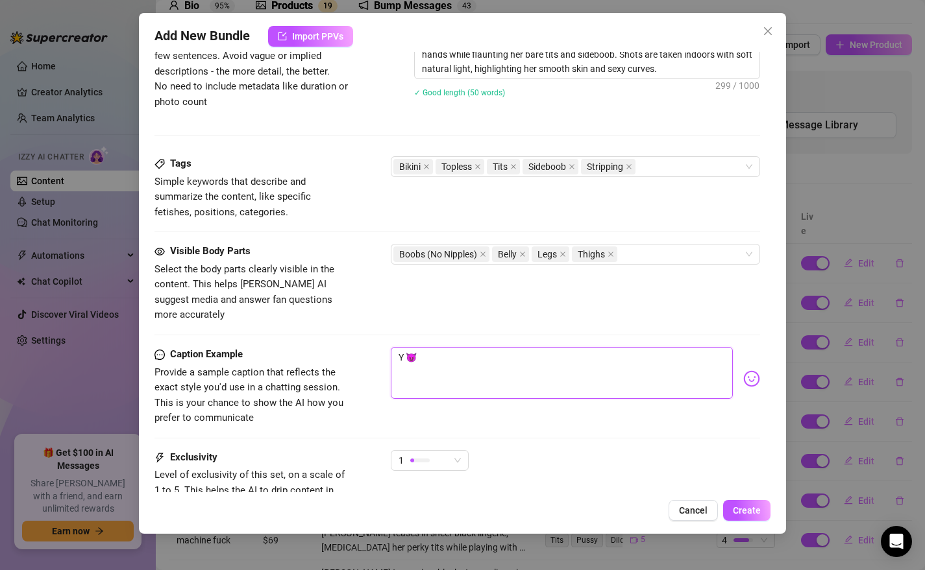
type textarea "😈"
type textarea "L 😈"
type textarea "Le 😈"
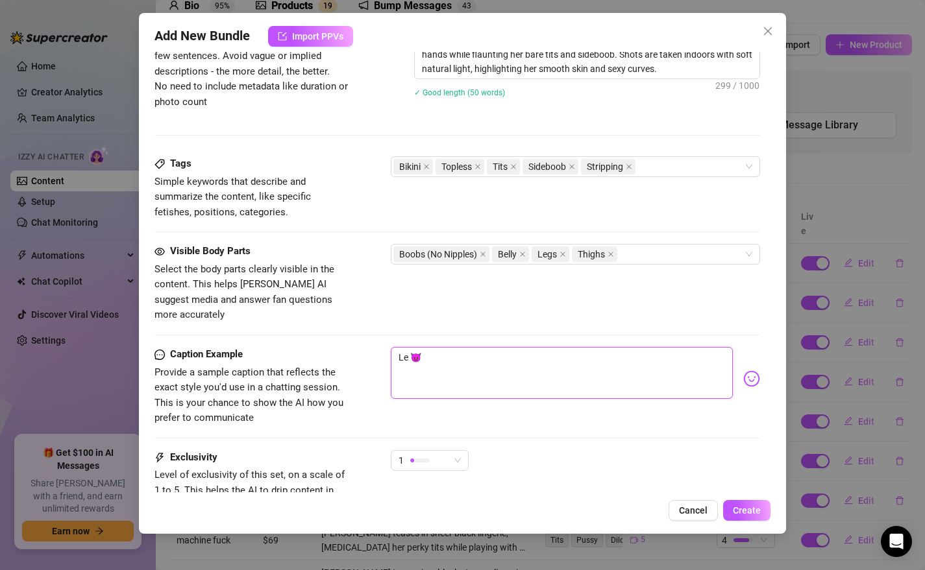
type textarea "Let 😈"
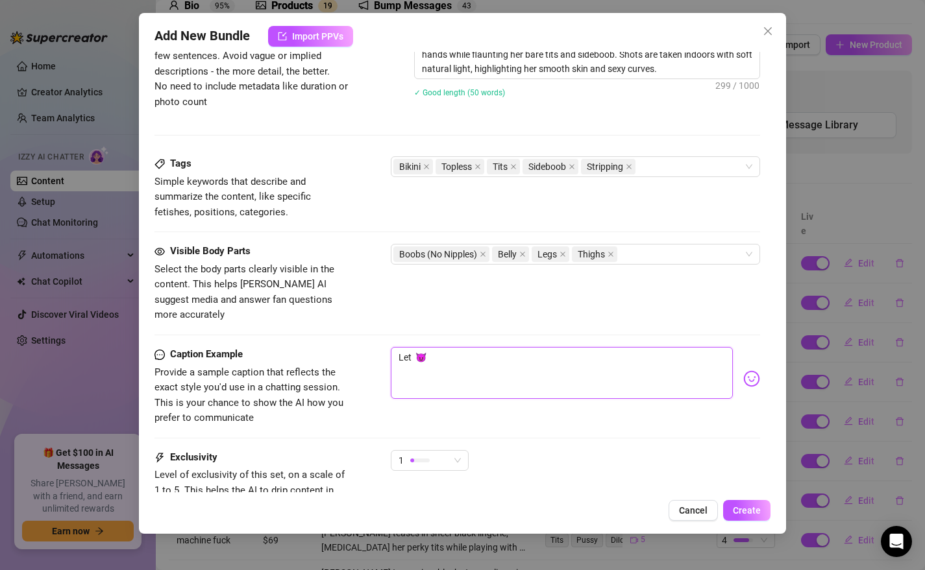
type textarea "Let 😈"
type textarea "Let´ 😈"
type textarea "Let´s 😈"
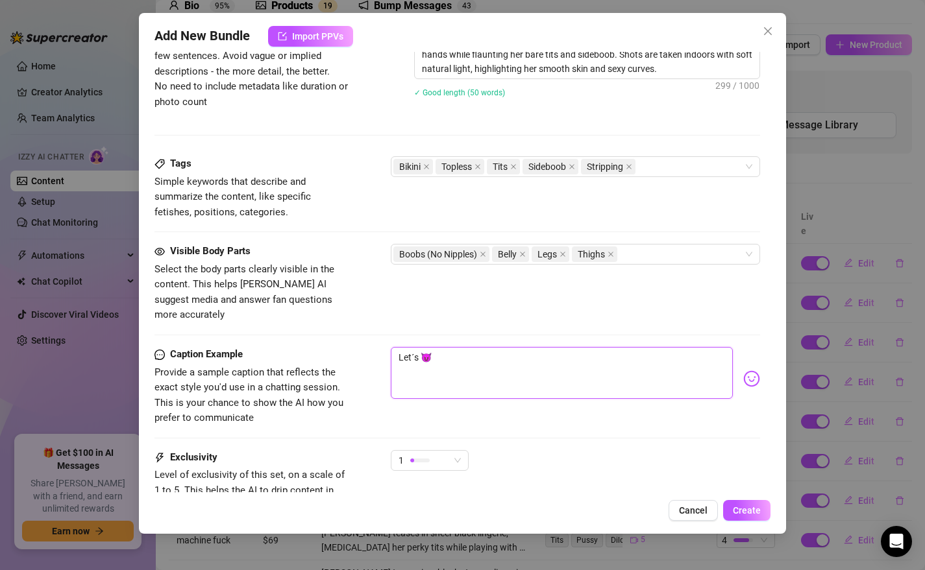
type textarea "Let´s 😈"
type textarea "Let´s t 😈"
type textarea "Let´s ta 😈"
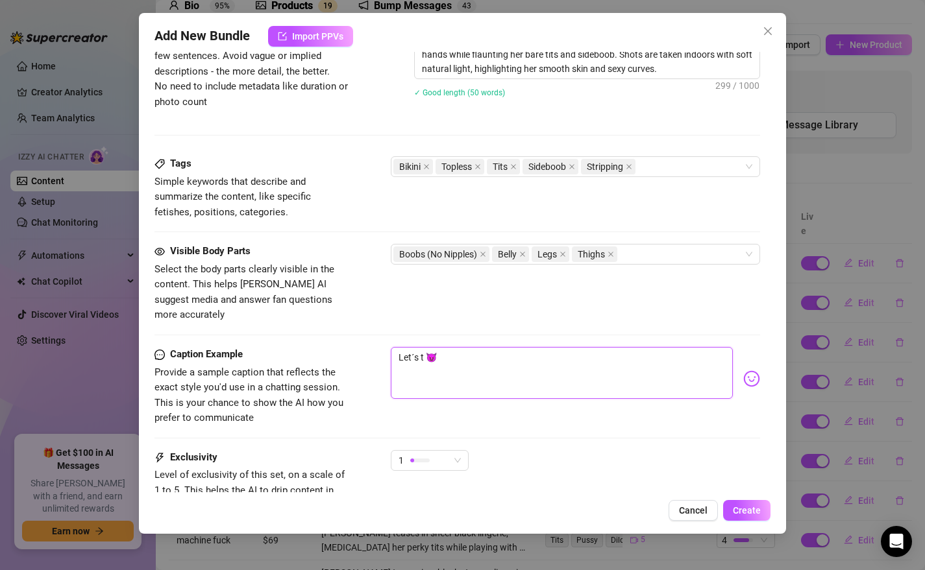
type textarea "Let´s ta 😈"
click at [444, 451] on div "1" at bounding box center [423, 460] width 51 height 19
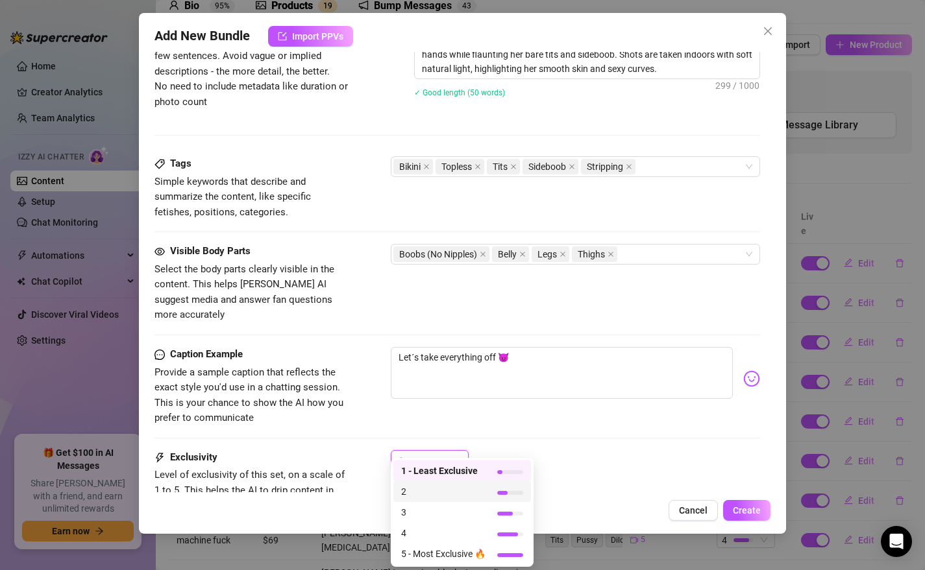
click at [434, 492] on span "2" at bounding box center [443, 492] width 84 height 14
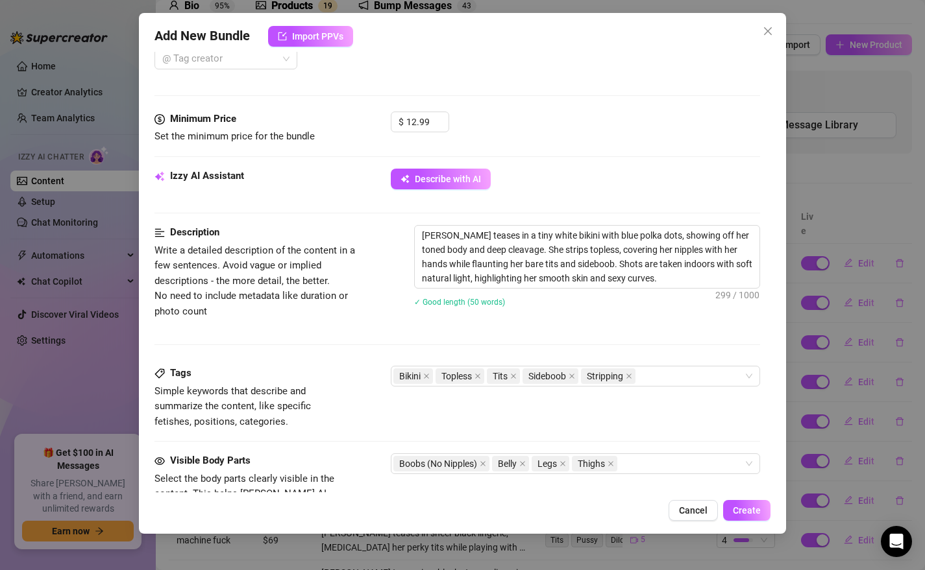
scroll to position [740, 0]
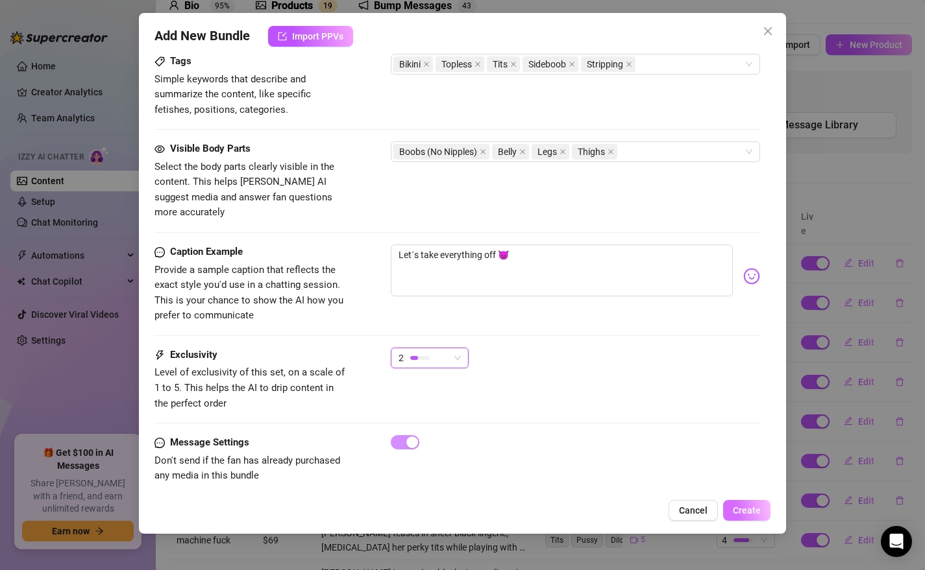
click at [751, 513] on span "Create" at bounding box center [747, 510] width 28 height 10
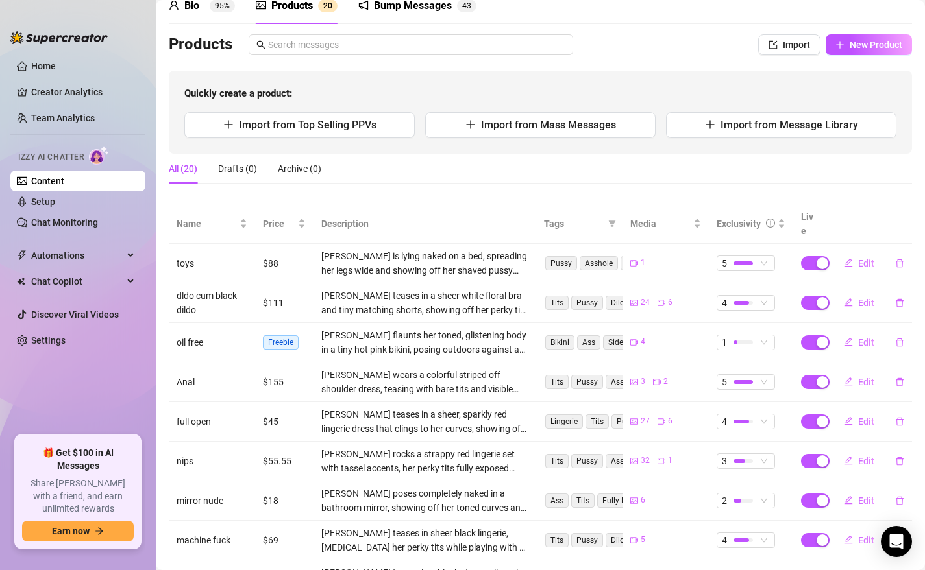
click at [64, 179] on link "Content" at bounding box center [47, 181] width 33 height 10
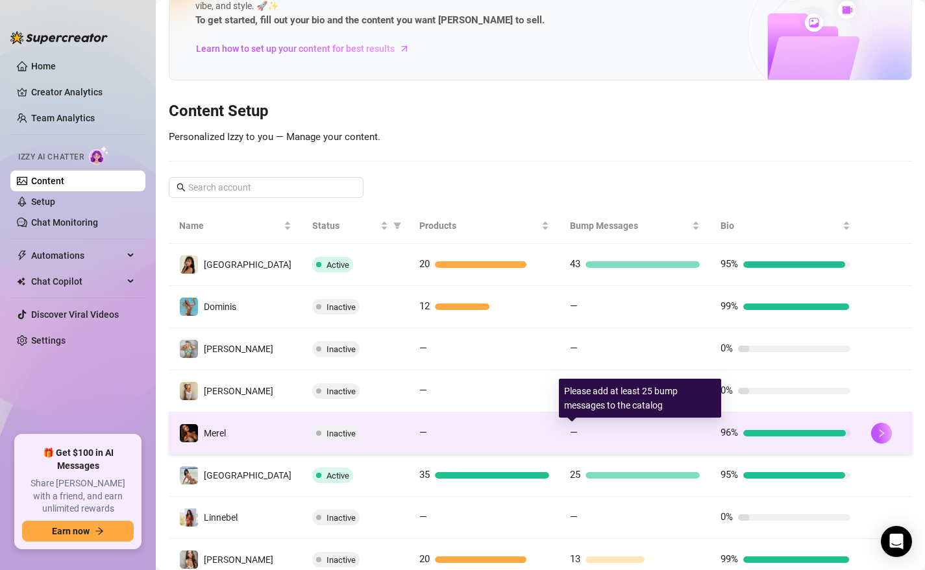
click at [657, 435] on div at bounding box center [641, 433] width 117 height 6
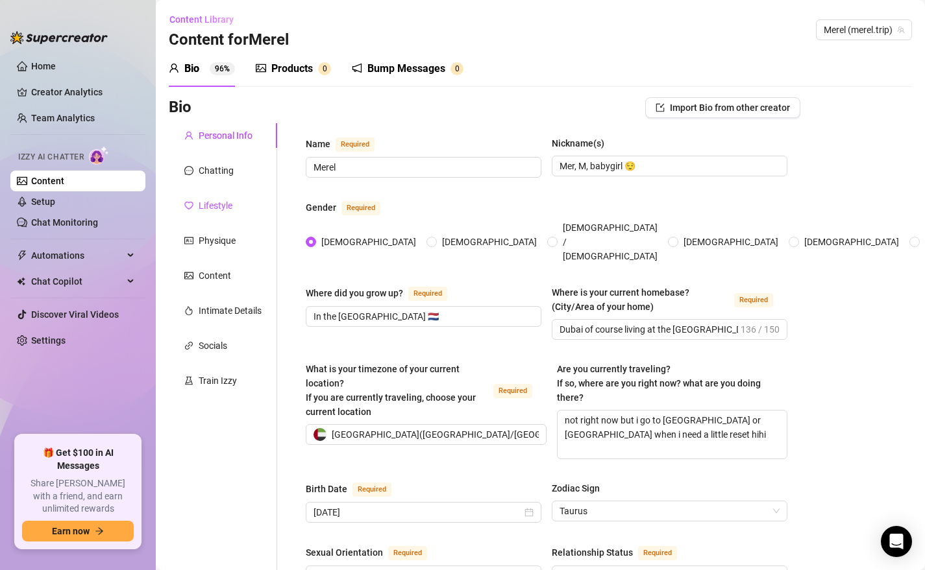
click at [207, 208] on div "Lifestyle" at bounding box center [216, 206] width 34 height 14
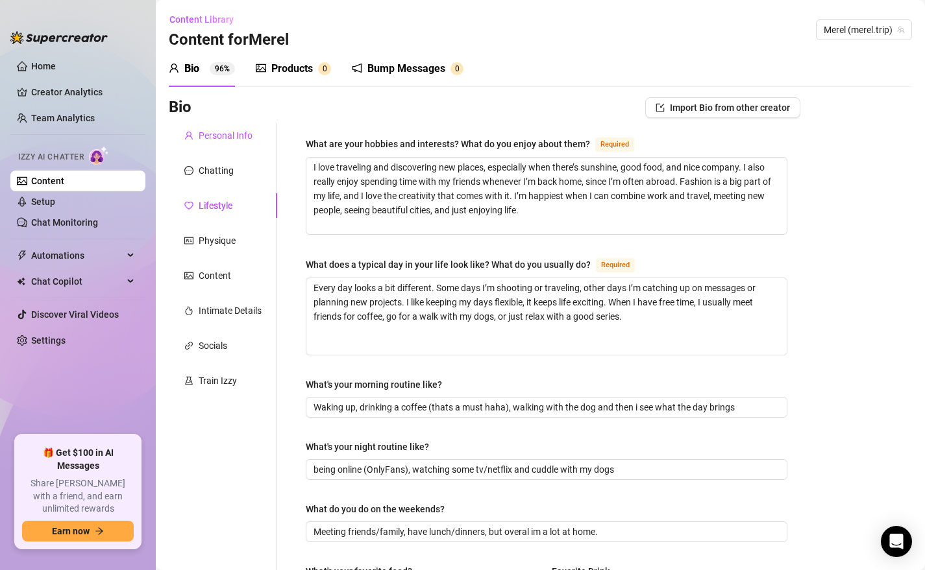
click at [215, 137] on div "Personal Info" at bounding box center [226, 135] width 54 height 14
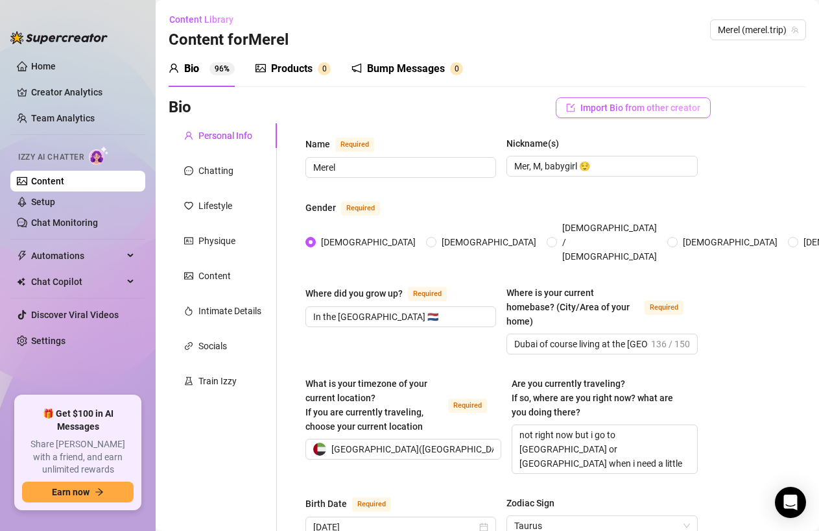
click at [642, 112] on span "Import Bio from other creator" at bounding box center [641, 108] width 120 height 10
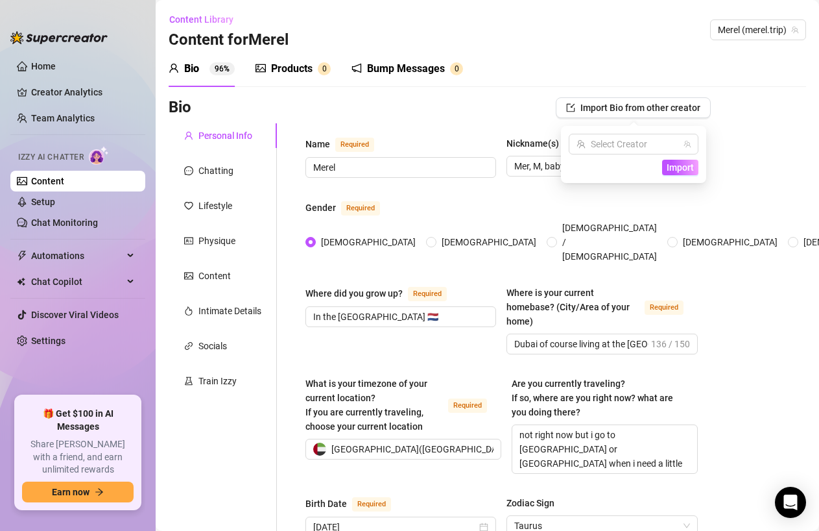
click at [478, 103] on div "Bio Import Bio from other creator" at bounding box center [440, 107] width 542 height 21
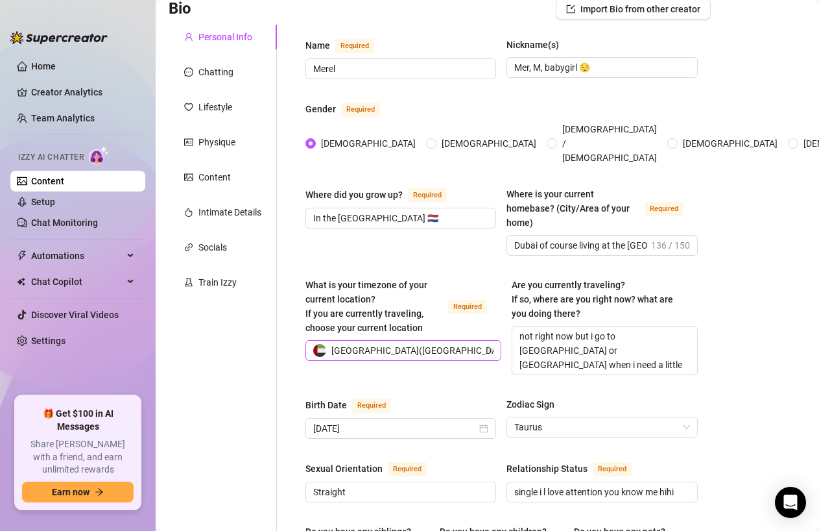
scroll to position [98, 0]
drag, startPoint x: 425, startPoint y: 202, endPoint x: 294, endPoint y: 205, distance: 131.1
click at [415, 231] on div "Where did you grow up? Required In the [GEOGRAPHIC_DATA] 🇳🇱" at bounding box center [401, 222] width 191 height 69
drag, startPoint x: 621, startPoint y: 340, endPoint x: 462, endPoint y: 298, distance: 164.3
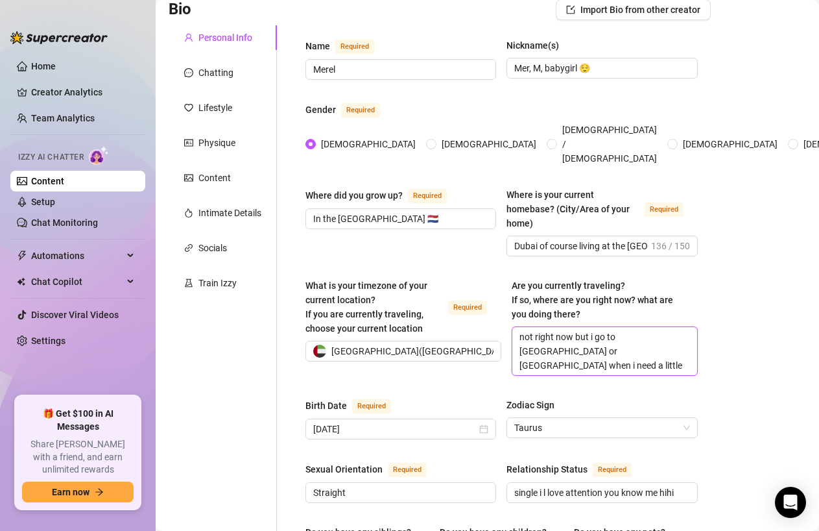
click at [462, 298] on div "What is your timezone of your current location? If you are currently traveling,…" at bounding box center [502, 332] width 393 height 109
paste textarea "Not right now, babe. But when I need a little reset, I escape to [GEOGRAPHIC_DA…"
click at [645, 337] on textarea "Not right now, babe. But when I need a little reset, I escape to [GEOGRAPHIC_DA…" at bounding box center [605, 351] width 184 height 48
click at [439, 422] on input "[DATE]" at bounding box center [395, 429] width 164 height 14
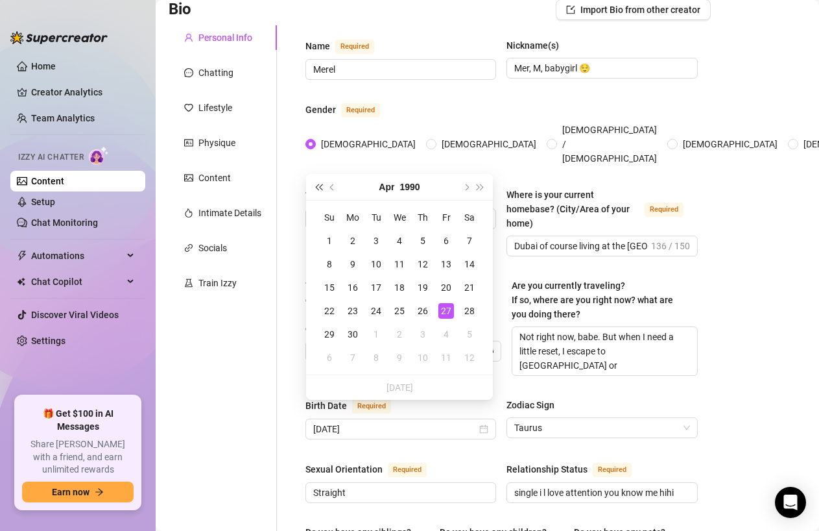
click at [319, 185] on span "Last year (Control + left)" at bounding box center [318, 187] width 6 height 6
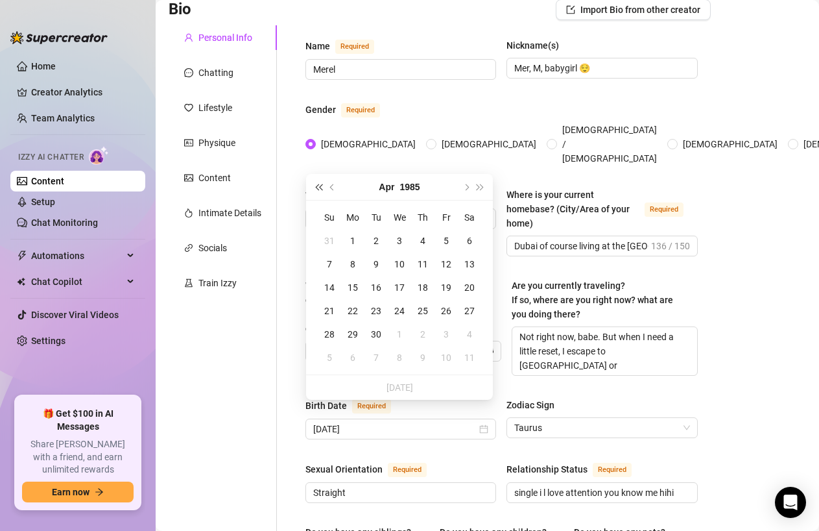
click at [319, 185] on span "Last year (Control + left)" at bounding box center [318, 187] width 6 height 6
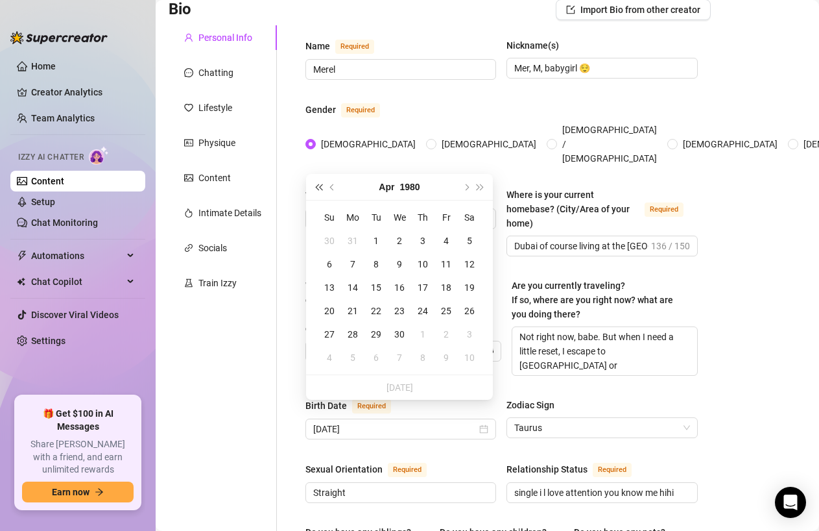
click at [319, 185] on span "Last year (Control + left)" at bounding box center [318, 187] width 6 height 6
click at [475, 182] on button "Next year (Control + right)" at bounding box center [481, 187] width 14 height 26
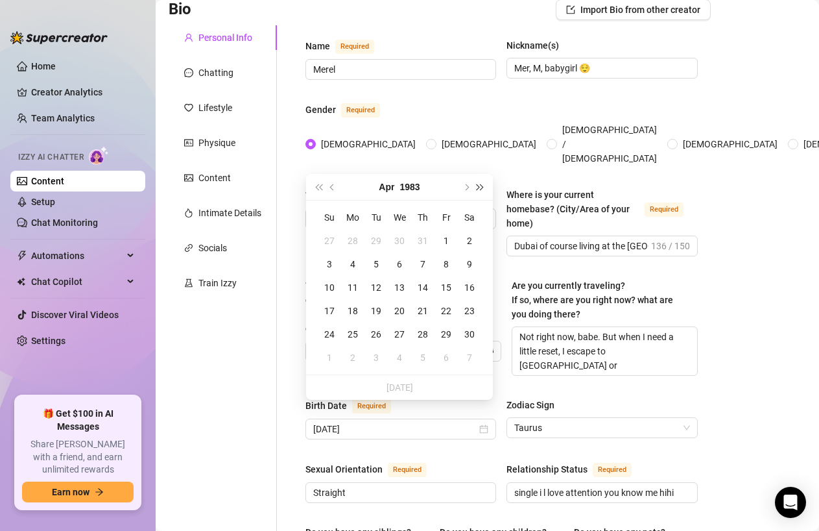
click at [475, 182] on button "Next year (Control + right)" at bounding box center [481, 187] width 14 height 26
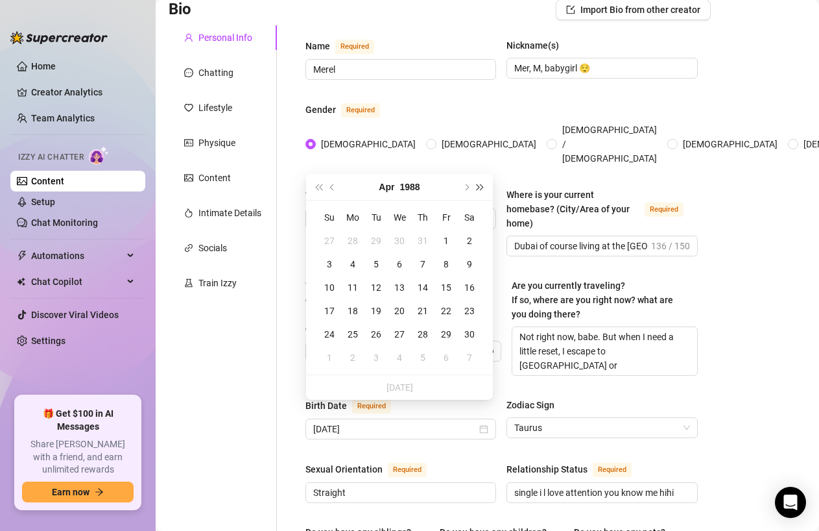
click at [475, 182] on button "Next year (Control + right)" at bounding box center [481, 187] width 14 height 26
click at [421, 331] on div "27" at bounding box center [423, 334] width 16 height 16
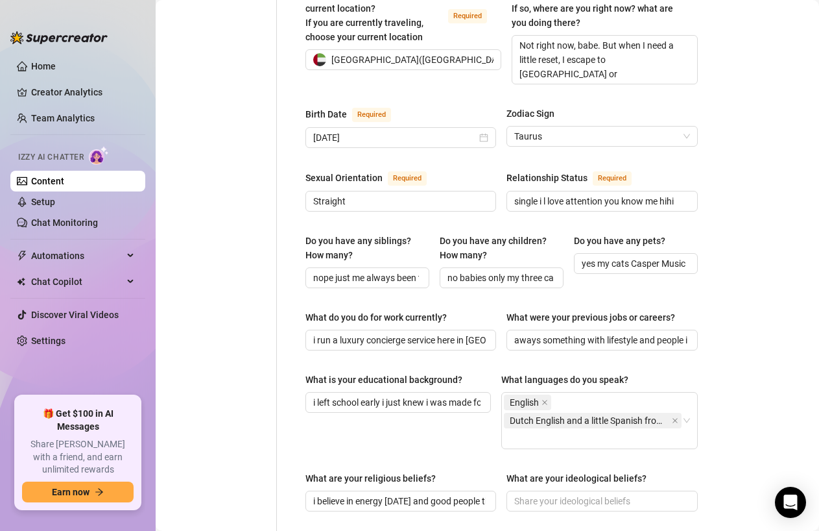
scroll to position [419, 0]
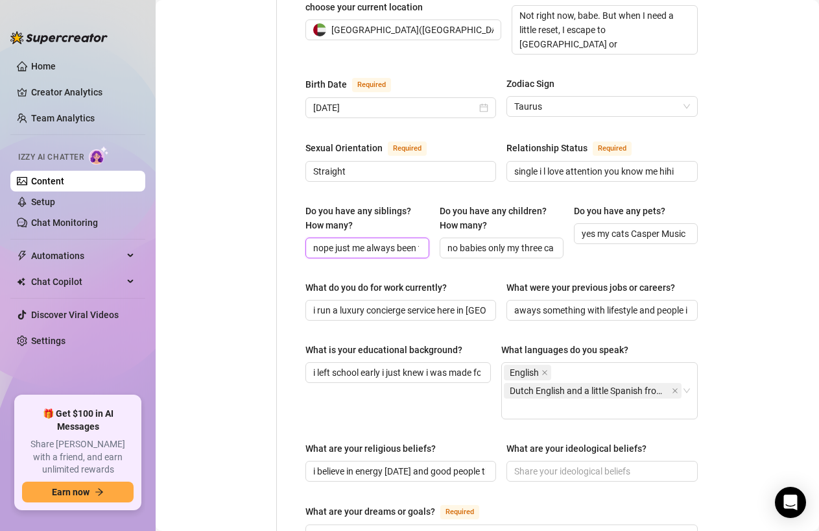
click at [341, 241] on input "nope just me always been the spoiled one haha xx" at bounding box center [366, 248] width 106 height 14
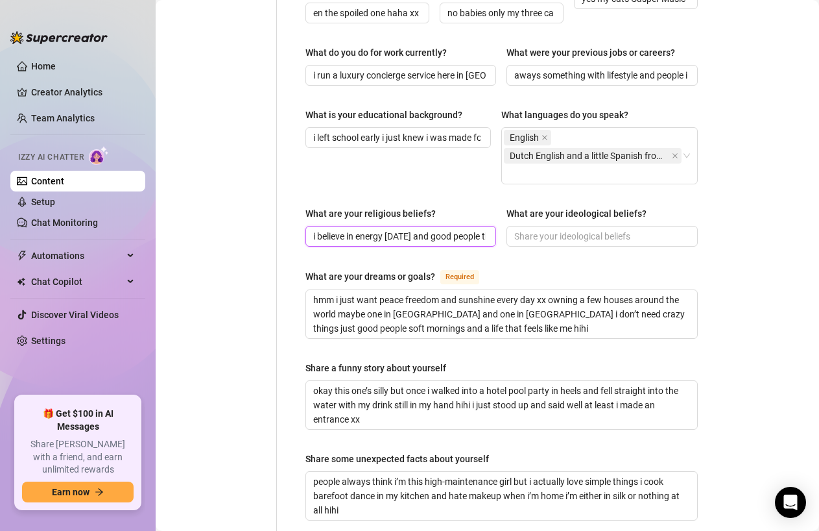
scroll to position [0, 0]
click at [435, 229] on input "i believe in energy [DATE] and good people that’s what guides me" at bounding box center [399, 236] width 173 height 14
click at [469, 229] on input "i believe in energy [DATE] and good people that’s what guides me" at bounding box center [399, 236] width 173 height 14
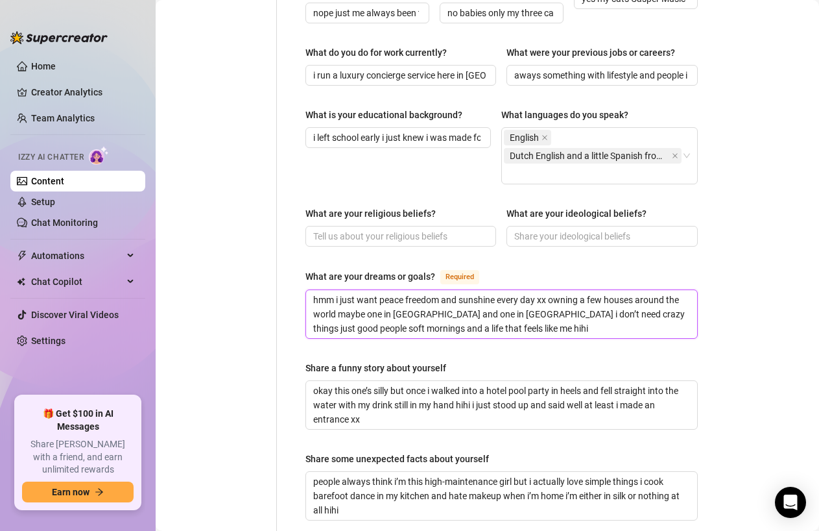
drag, startPoint x: 505, startPoint y: 309, endPoint x: 165, endPoint y: 226, distance: 349.8
click at [165, 226] on main "Content Library Content for [PERSON_NAME] ([PERSON_NAME].trip) Bio 96% Products…" at bounding box center [488, 47] width 664 height 1403
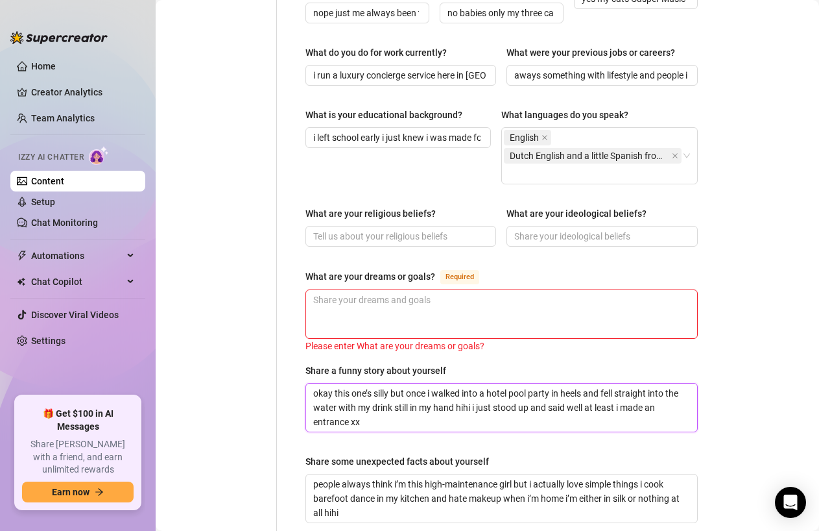
drag, startPoint x: 367, startPoint y: 411, endPoint x: 259, endPoint y: 333, distance: 133.8
click at [259, 333] on div "Personal Info Chatting Lifestyle Physique Content Intimate Details Socials Trai…" at bounding box center [440, 53] width 542 height 1169
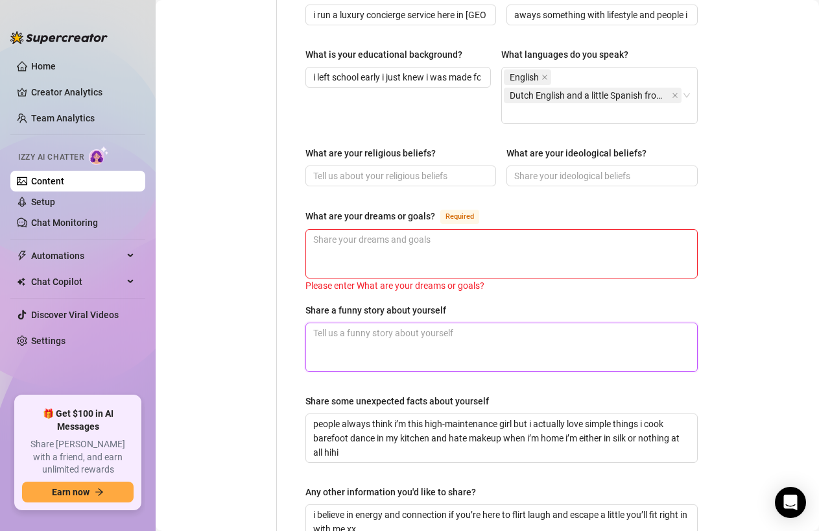
scroll to position [716, 0]
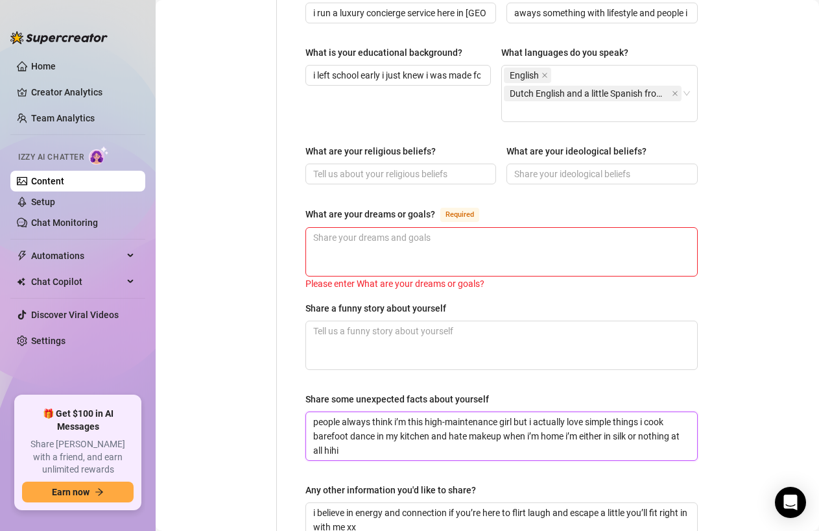
click at [373, 437] on textarea "people always think i’m this high-maintenance girl but i actually love simple t…" at bounding box center [501, 436] width 391 height 48
drag, startPoint x: 373, startPoint y: 437, endPoint x: 298, endPoint y: 392, distance: 87.9
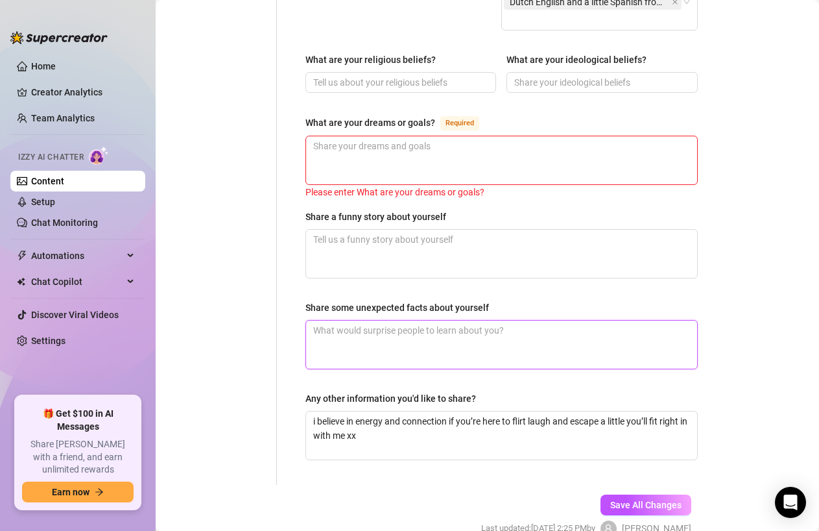
scroll to position [805, 0]
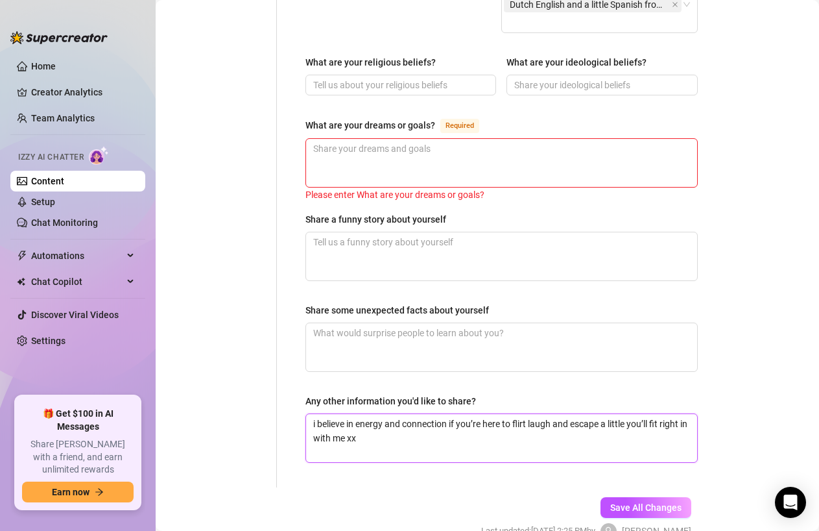
drag, startPoint x: 371, startPoint y: 417, endPoint x: 295, endPoint y: 401, distance: 77.5
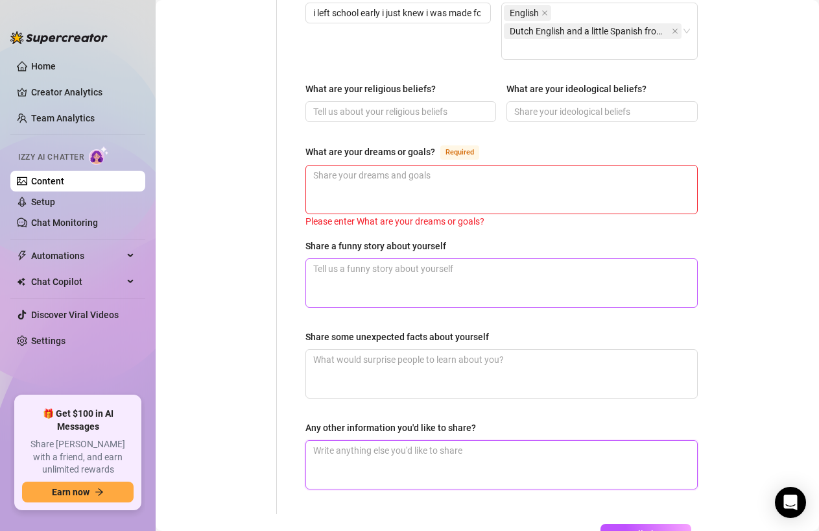
scroll to position [790, 0]
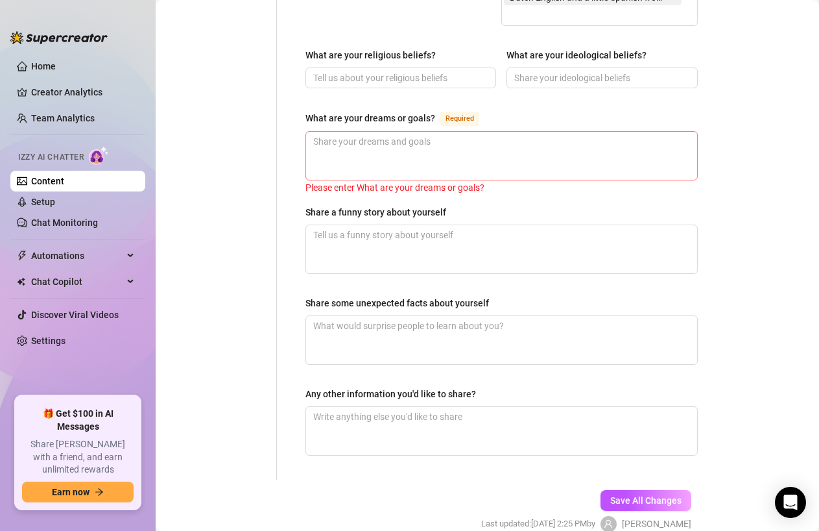
scroll to position [792, 0]
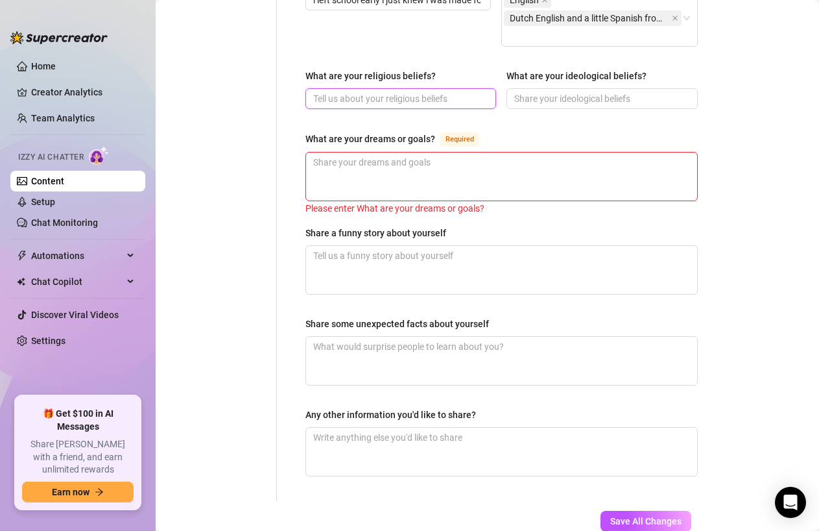
click at [402, 91] on input "What are your religious beliefs?" at bounding box center [399, 98] width 173 height 14
paste input "I believe in energy and [DATE] — what you give is what comes back ✨"
click at [543, 91] on input "What are your ideological beliefs?" at bounding box center [601, 98] width 173 height 14
paste input "Freedom, confidence and honesty — I think everyone should live without shame an…"
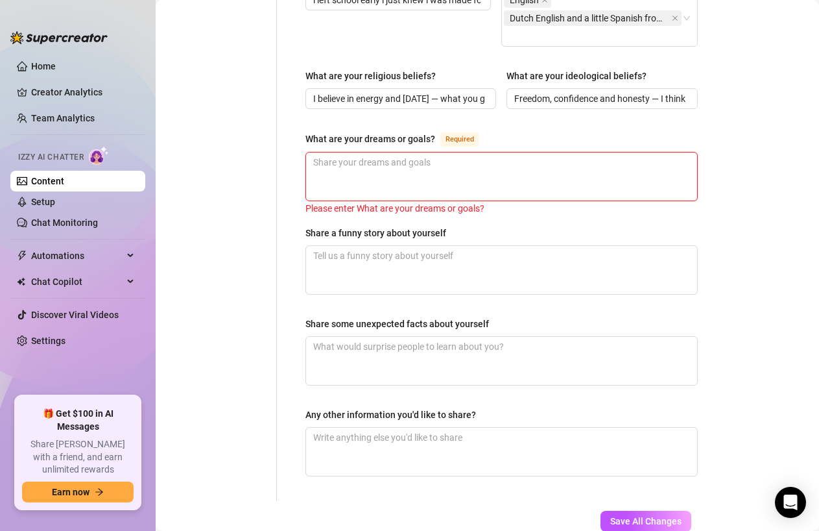
click at [400, 158] on textarea "What are your dreams or goals? Required" at bounding box center [501, 176] width 391 height 48
paste textarea "To build my own brand, live fully independent and enjoy everything life has to …"
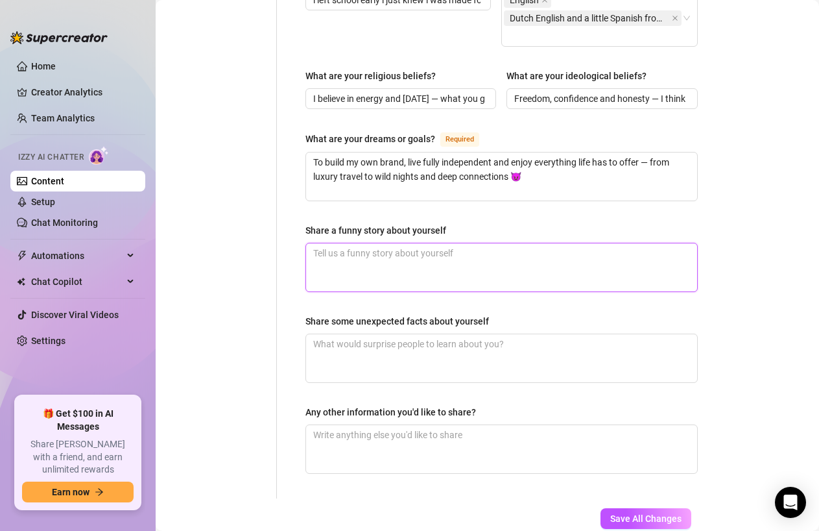
click at [396, 253] on textarea "Share a funny story about yourself" at bounding box center [501, 267] width 391 height 48
paste textarea "Once I wore heels so high I got stuck in a pool grate during a party at the Ver…"
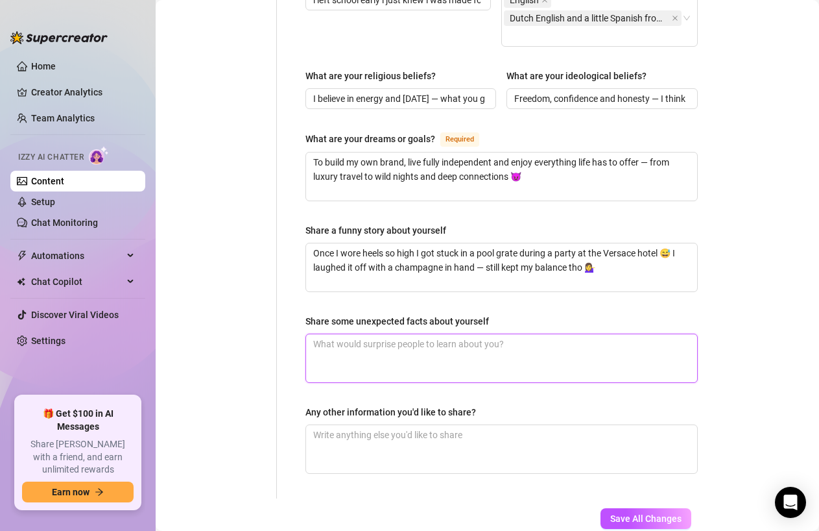
click at [383, 353] on textarea "Share some unexpected facts about yourself" at bounding box center [501, 358] width 391 height 48
paste textarea "I used to work as a luxury concierge — I’ve met some of the richest and crazies…"
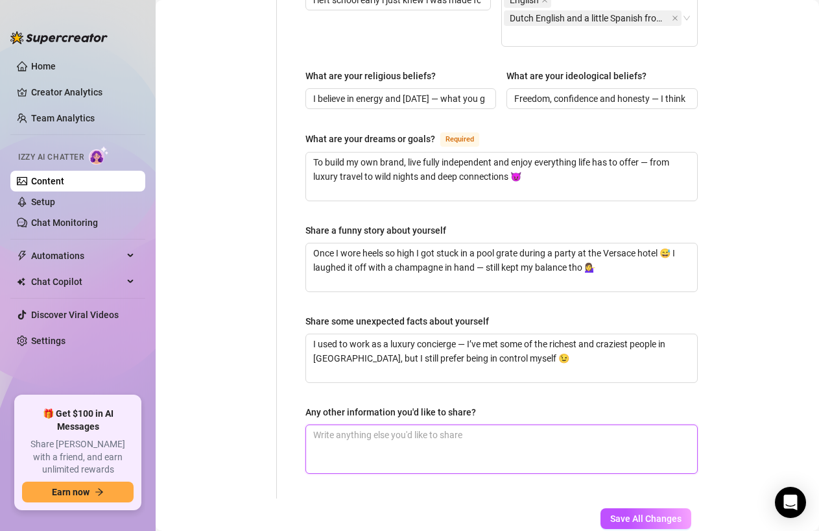
click at [420, 425] on textarea "Any other information you'd like to share?" at bounding box center [501, 449] width 391 height 48
paste textarea "I’m not your typical girl — classy on the outside, naughty underneath. I’m alwa…"
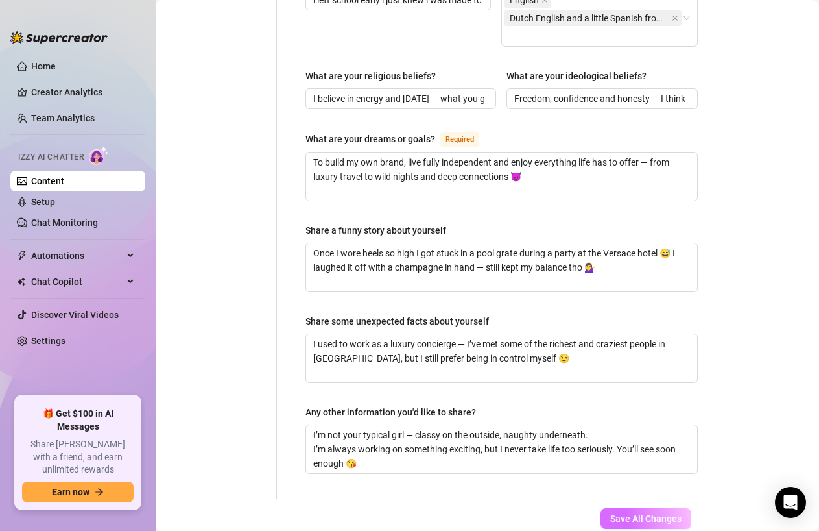
click at [655, 513] on span "Save All Changes" at bounding box center [646, 518] width 71 height 10
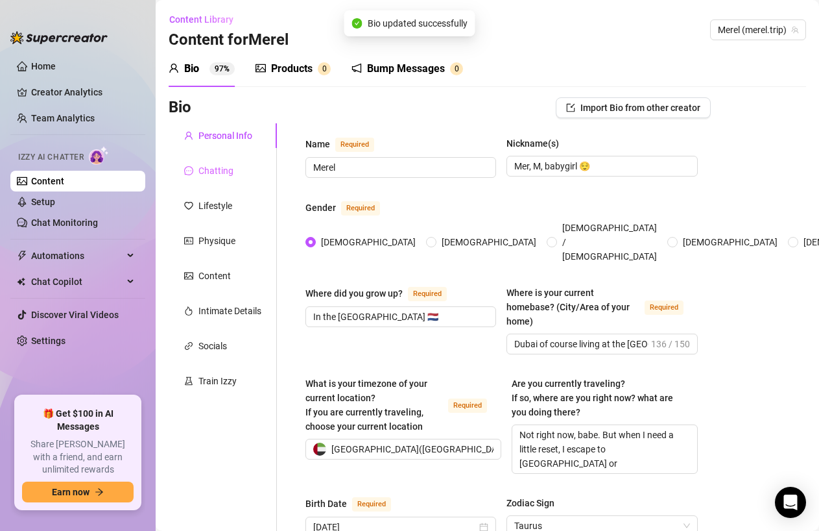
click at [216, 161] on div "Chatting" at bounding box center [223, 170] width 108 height 25
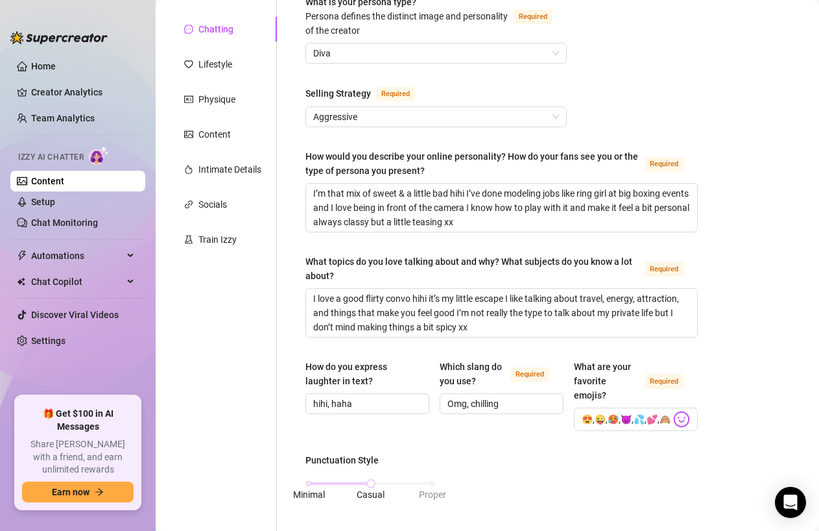
scroll to position [117, 0]
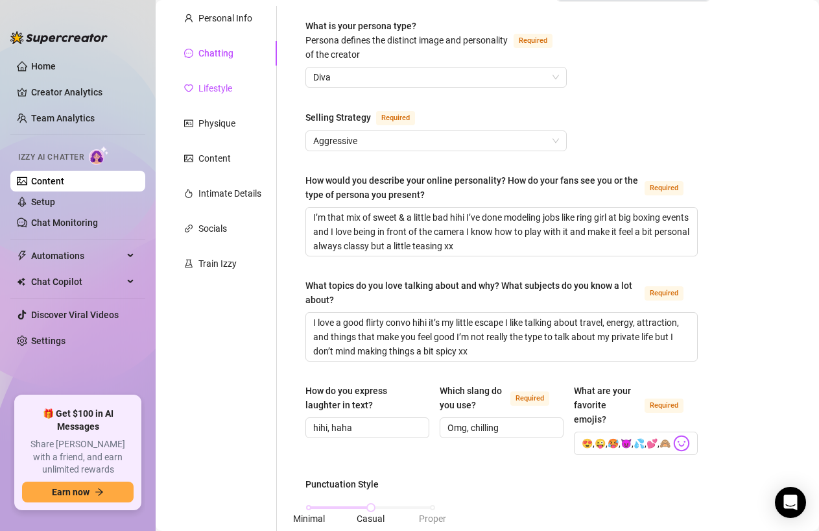
click at [211, 87] on div "Lifestyle" at bounding box center [216, 88] width 34 height 14
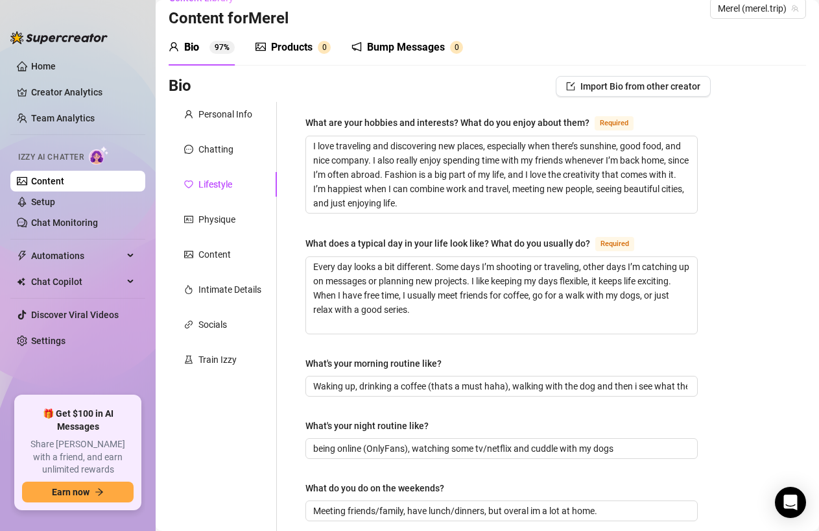
scroll to position [34, 0]
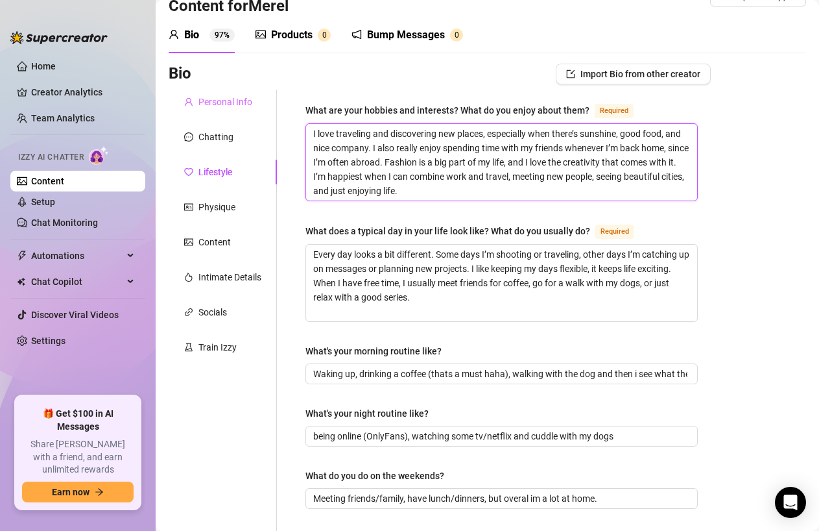
drag, startPoint x: 486, startPoint y: 188, endPoint x: 269, endPoint y: 96, distance: 236.1
click at [269, 96] on div "Personal Info Chatting Lifestyle Physique Content Intimate Details Socials Trai…" at bounding box center [440, 527] width 542 height 875
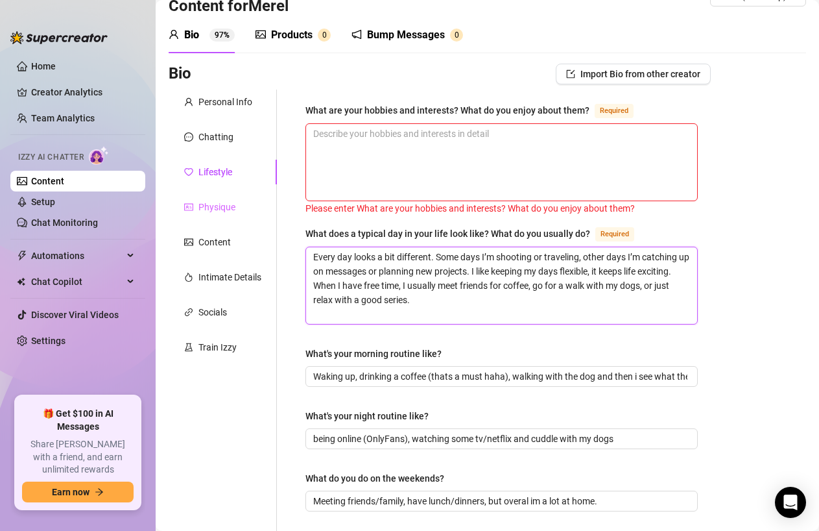
drag, startPoint x: 462, startPoint y: 296, endPoint x: 191, endPoint y: 195, distance: 288.6
click at [191, 195] on div "Personal Info Chatting Lifestyle Physique Content Intimate Details Socials Trai…" at bounding box center [440, 528] width 542 height 877
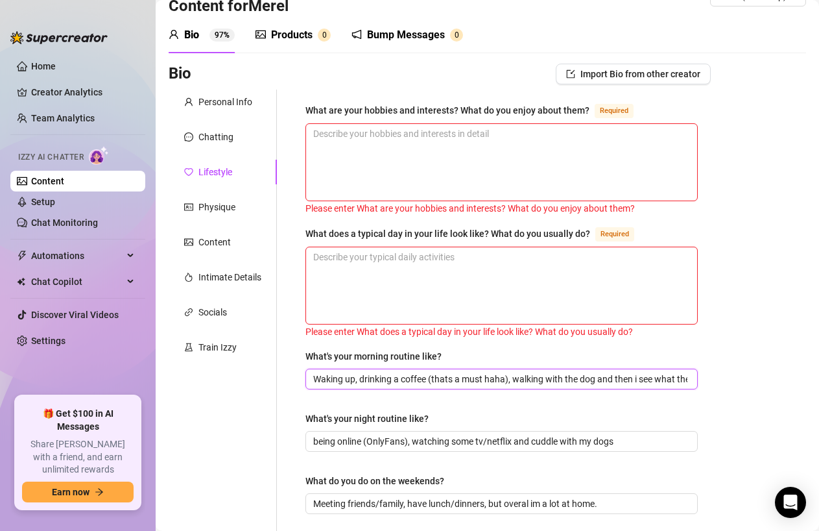
click at [673, 376] on input "Waking up, drinking a coffee (thats a must haha), walking with the dog and then…" at bounding box center [500, 379] width 374 height 14
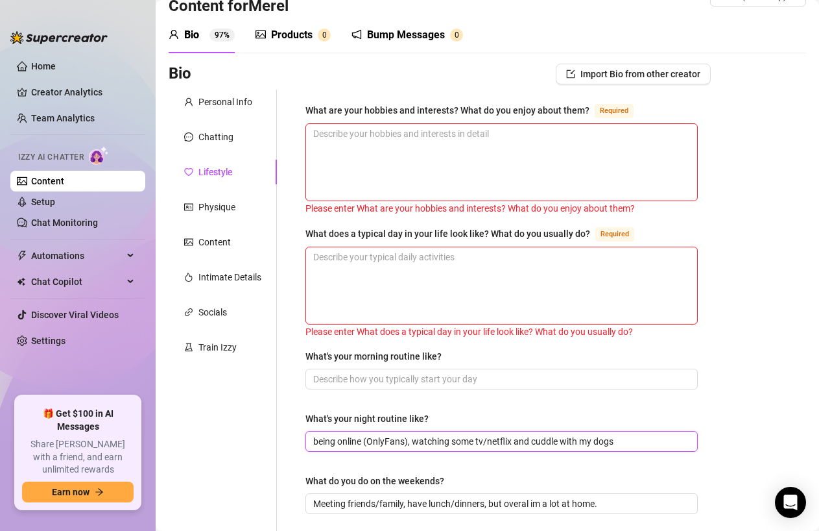
click at [460, 434] on input "being online (OnlyFans), watching some tv/netflix and cuddle with my dogs" at bounding box center [500, 441] width 374 height 14
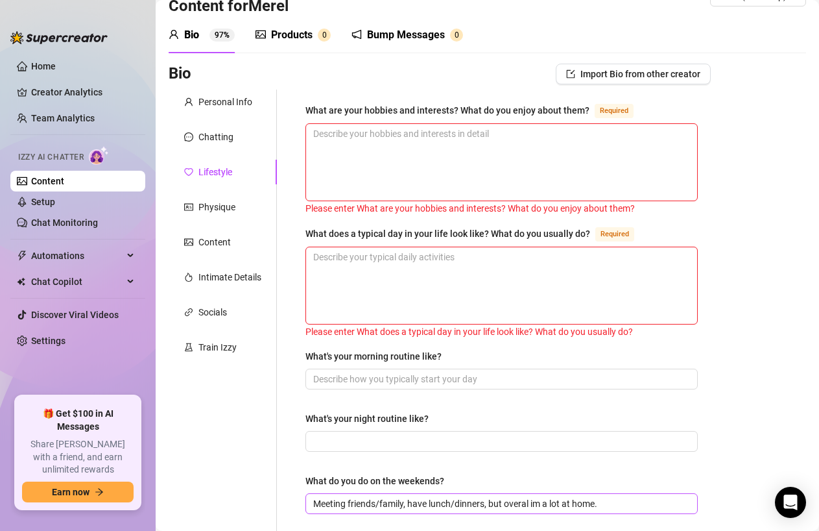
click at [415, 494] on span "Meeting friends/family, have lunch/dinners, but overal im a lot at home." at bounding box center [502, 503] width 393 height 21
click at [415, 498] on input "Meeting friends/family, have lunch/dinners, but overal im a lot at home." at bounding box center [500, 503] width 374 height 14
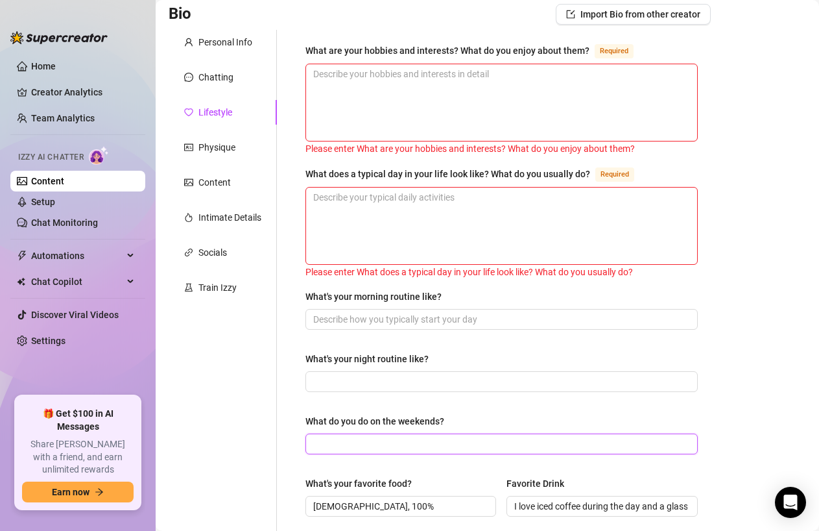
scroll to position [104, 0]
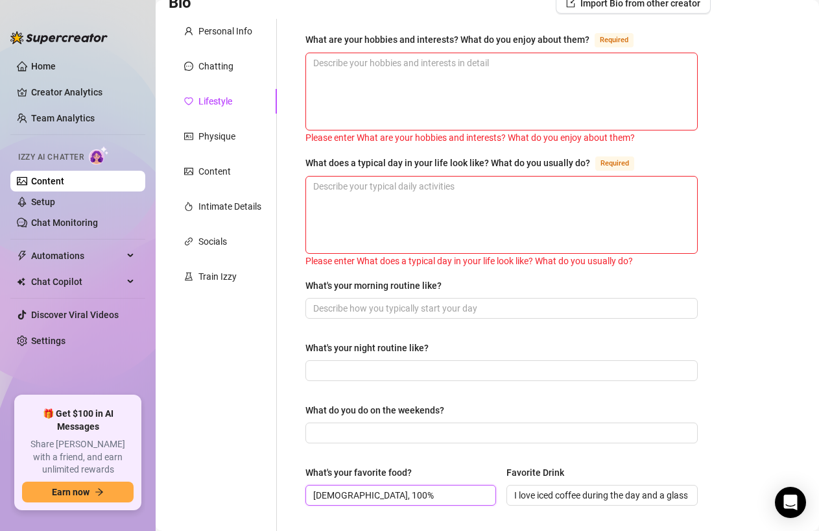
click at [406, 492] on input "[DEMOGRAPHIC_DATA], 100%" at bounding box center [399, 495] width 173 height 14
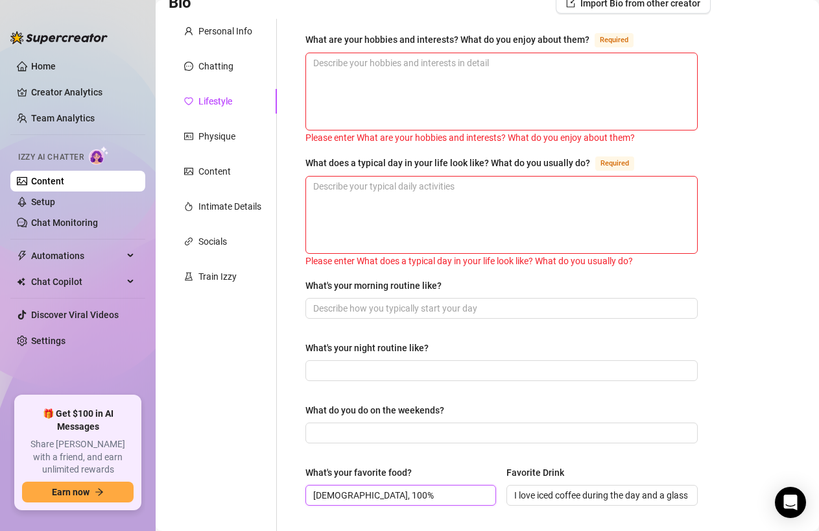
click at [406, 492] on input "[DEMOGRAPHIC_DATA], 100%" at bounding box center [399, 495] width 173 height 14
click at [553, 490] on input "I love iced coffee during the day and a glass of rosé or champagne when I’m out…" at bounding box center [601, 495] width 173 height 14
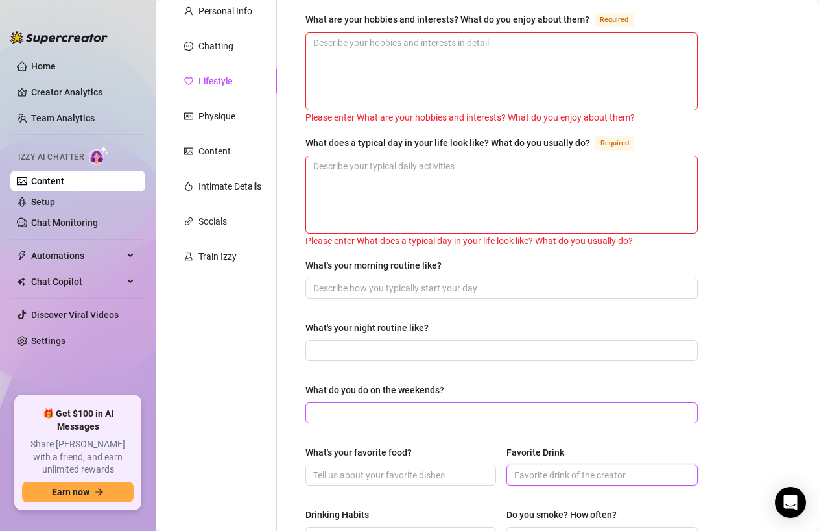
scroll to position [122, 0]
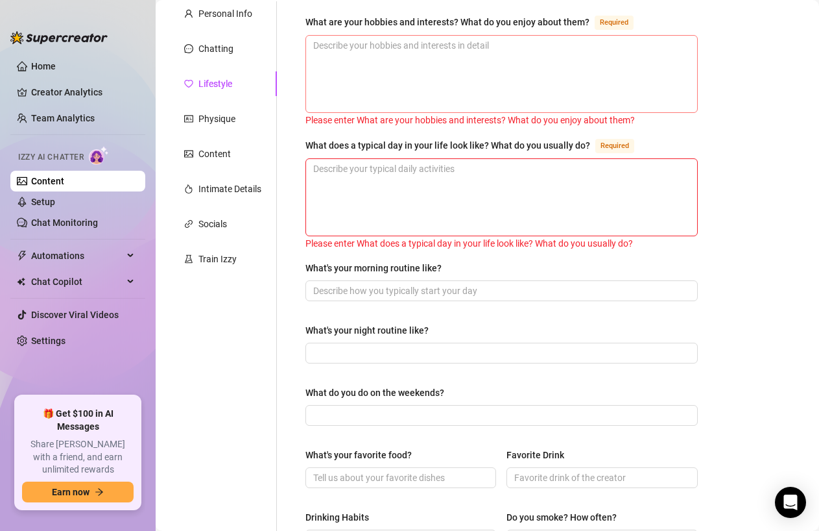
click at [448, 35] on span at bounding box center [502, 74] width 393 height 78
click at [446, 55] on textarea "What are your hobbies and interests? What do you enjoy about them? Required" at bounding box center [501, 74] width 391 height 77
paste textarea "I love fitness, long walks in the [GEOGRAPHIC_DATA] sun, and late-night swims a…"
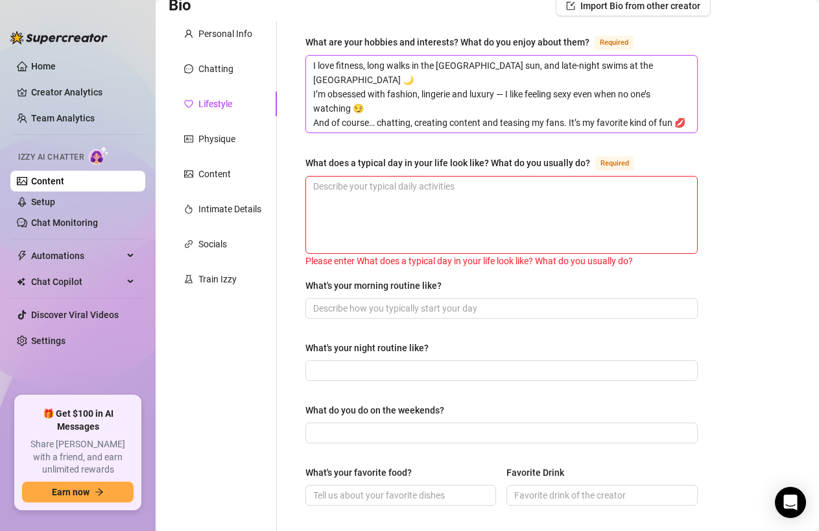
scroll to position [103, 0]
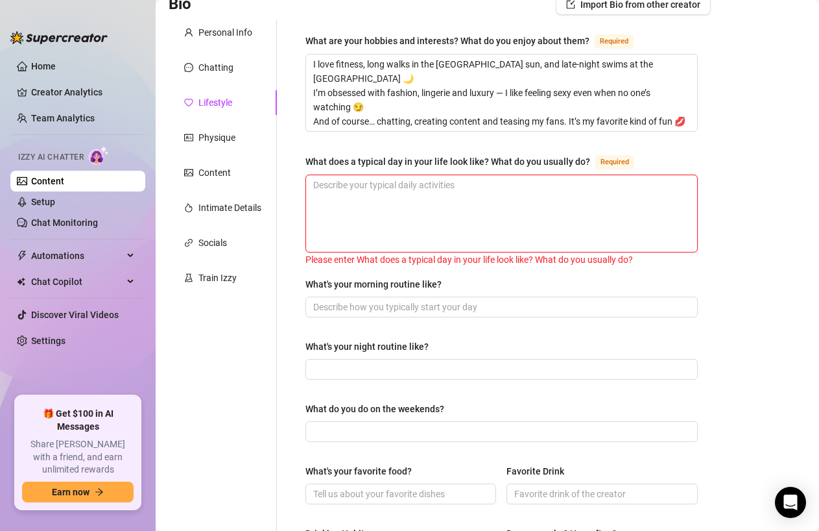
click at [395, 208] on textarea "What does a typical day in your life look like? What do you usually do? Required" at bounding box center [501, 213] width 391 height 77
paste textarea "I start my mornings with coffee on my balcony, checking messages from my fans. …"
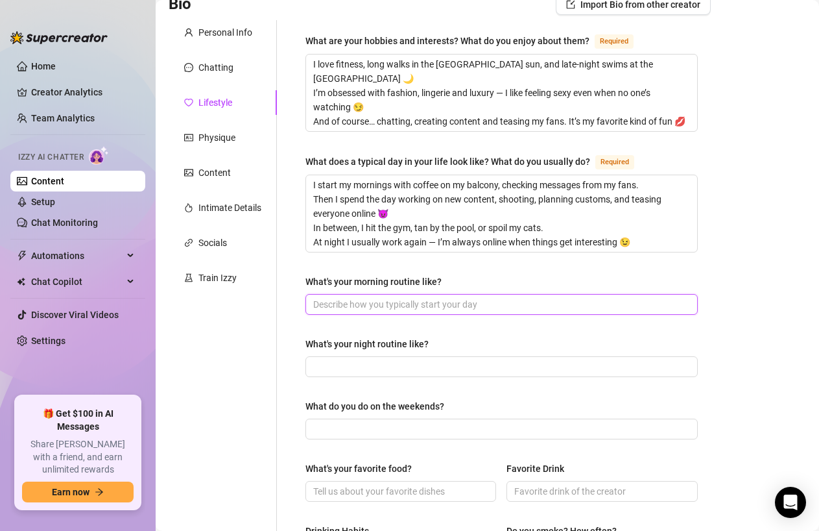
click at [383, 302] on input "What's your morning routine like?" at bounding box center [500, 304] width 374 height 14
paste input "Coffee first ☕ then a cold shower, gym time, and a little mirror flirting befor…"
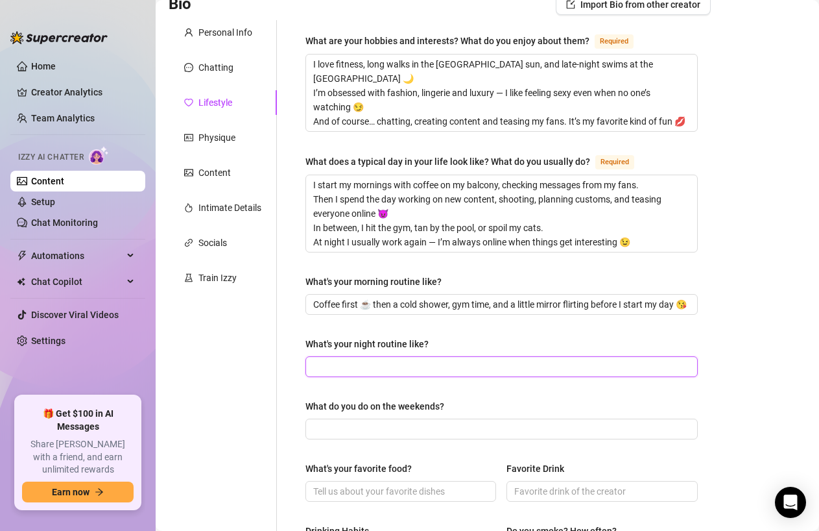
click at [407, 371] on input "What's your night routine like?" at bounding box center [500, 366] width 374 height 14
paste input "I take a long bath, put on my favorite lingerie, light a candle… and usually en…"
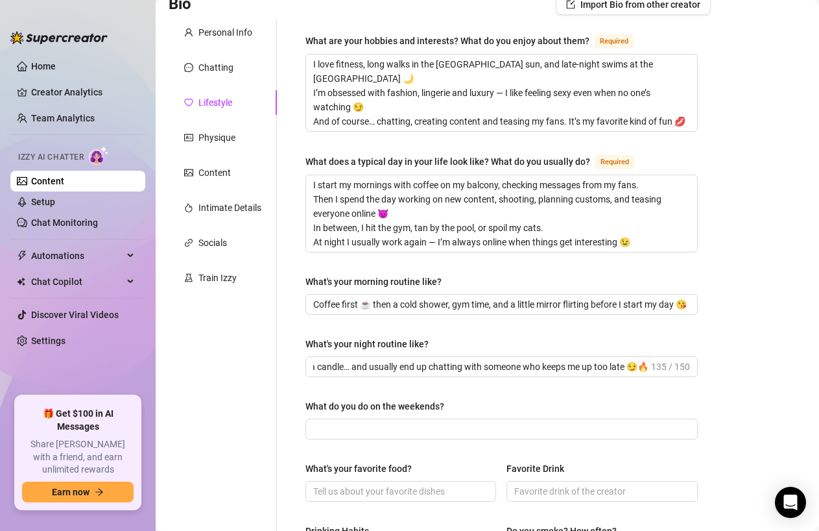
scroll to position [0, 0]
click at [413, 428] on input "What do you do on the weekends?" at bounding box center [500, 429] width 374 height 14
paste input "Weekends in [GEOGRAPHIC_DATA] are all about good food, rooftop views and a bit …"
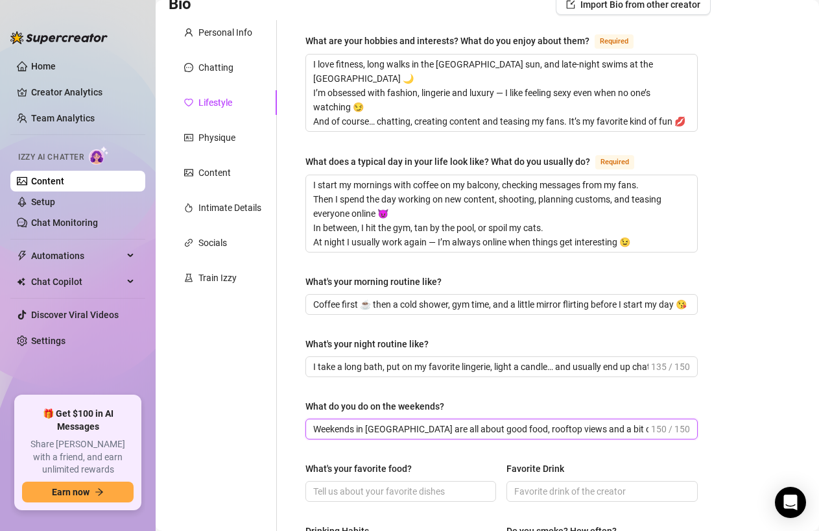
click at [646, 430] on input "Weekends in [GEOGRAPHIC_DATA] are all about good food, rooftop views and a bit …" at bounding box center [480, 429] width 335 height 14
click at [649, 430] on span "Weekends in [GEOGRAPHIC_DATA] are all about good food, rooftop views and a bit …" at bounding box center [502, 428] width 393 height 21
drag, startPoint x: 542, startPoint y: 430, endPoint x: 720, endPoint y: 422, distance: 178.6
click at [720, 422] on div "Bio Import Bio from other creator Personal Info Chatting Lifestyle Physique Con…" at bounding box center [488, 481] width 638 height 975
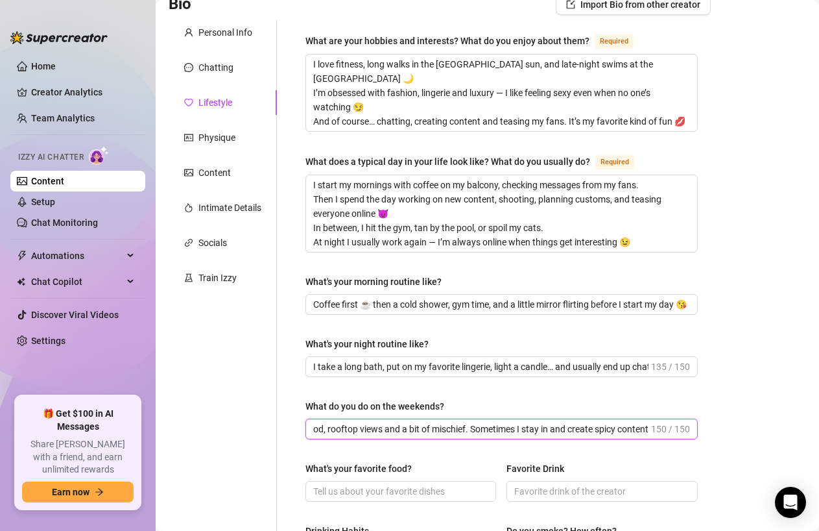
scroll to position [0, 129]
click at [729, 426] on div "Bio Import Bio from other creator Personal Info Chatting Lifestyle Physique Con…" at bounding box center [488, 481] width 638 height 975
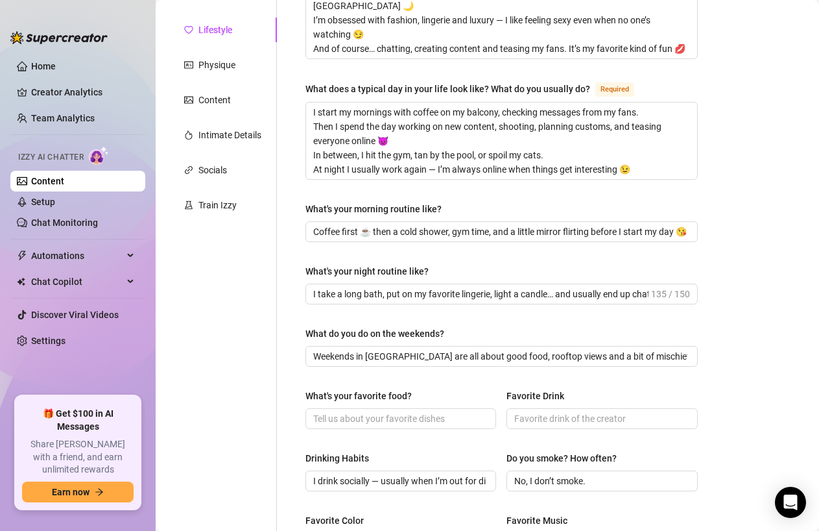
scroll to position [196, 0]
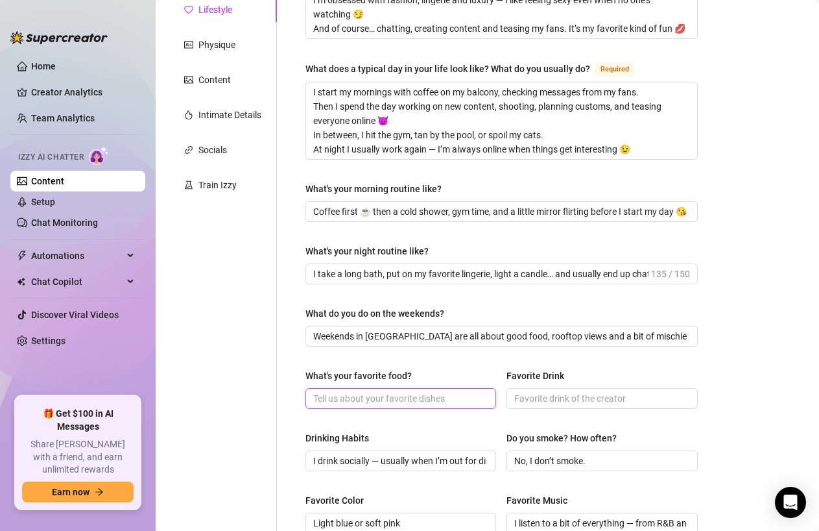
click at [372, 402] on input "What's your favorite food?" at bounding box center [399, 398] width 173 height 14
paste input "Fresh sushi, spicy Thai and anything with avocado 🥢"
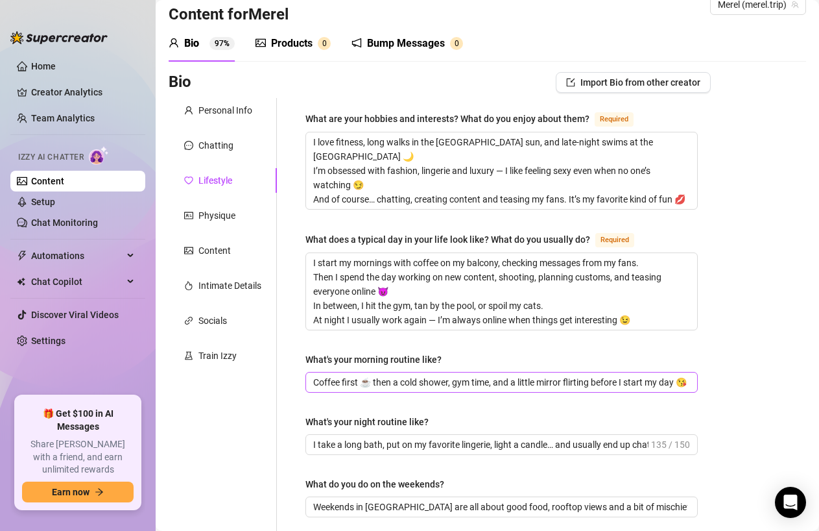
scroll to position [40, 0]
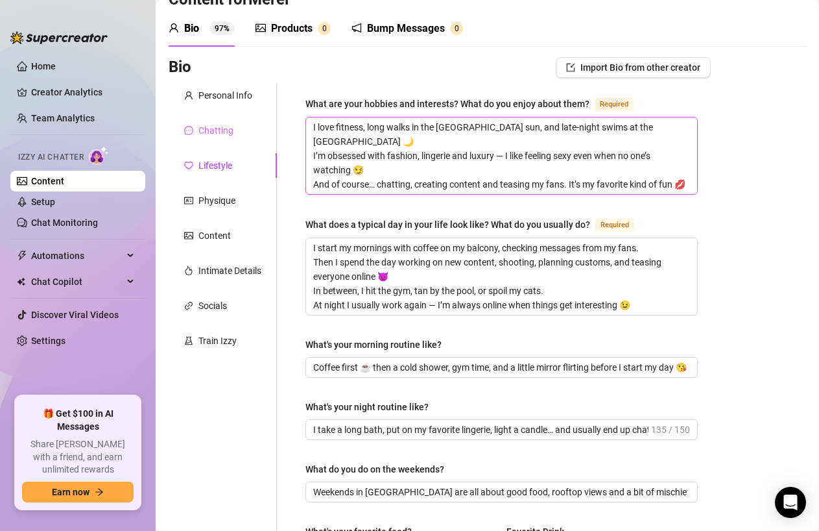
drag, startPoint x: 649, startPoint y: 183, endPoint x: 270, endPoint y: 118, distance: 384.4
click at [271, 118] on div "Personal Info Chatting Lifestyle Physique Content Intimate Details Socials Trai…" at bounding box center [440, 520] width 542 height 875
paste textarea "training, long beach walks, cooking healthy food, and relaxing with my cats 🐾 I…"
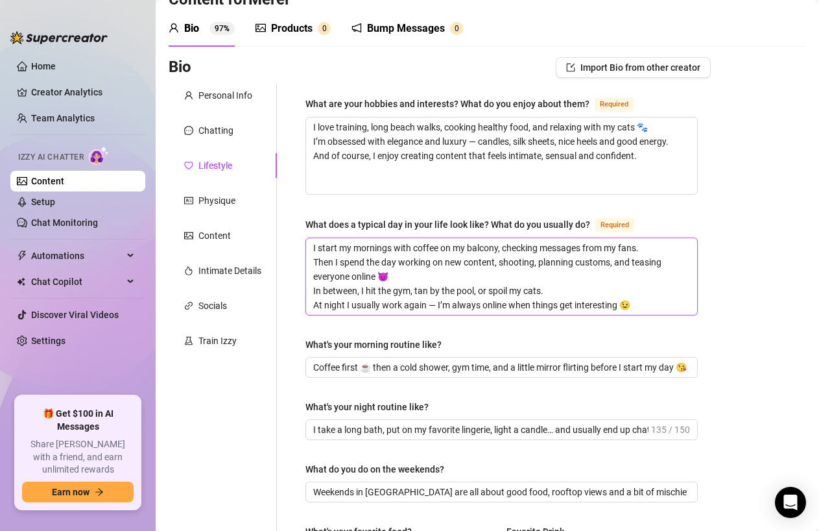
drag, startPoint x: 640, startPoint y: 309, endPoint x: 256, endPoint y: 218, distance: 395.3
click at [256, 218] on div "Personal Info Chatting Lifestyle Physique Content Intimate Details Socials Trai…" at bounding box center [440, 520] width 542 height 875
paste textarea "My days start slow and focused — coffee, gym, a little sun, and work. Most of t…"
click at [466, 305] on textarea "My days start slow and focused — coffee, gym, a little sun, and work. Most of t…" at bounding box center [501, 276] width 391 height 77
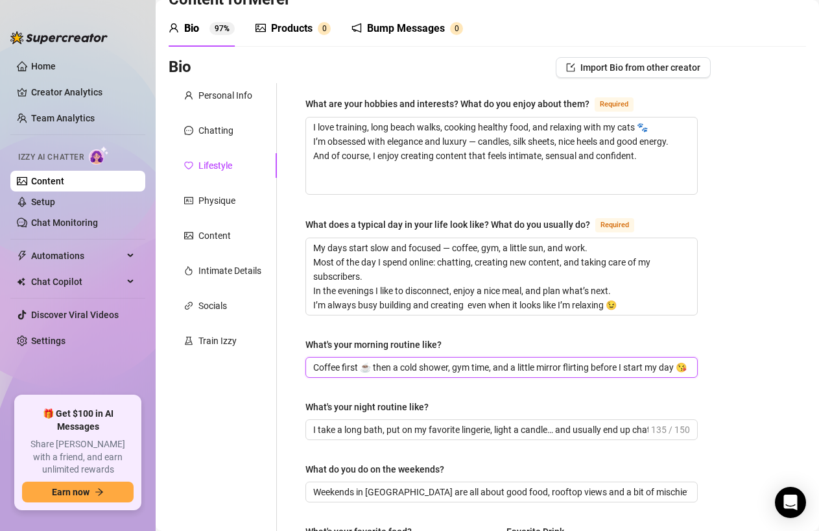
drag, startPoint x: 686, startPoint y: 366, endPoint x: 234, endPoint y: 364, distance: 452.9
click at [234, 364] on div "Personal Info Chatting Lifestyle Physique Content Intimate Details Socials Trai…" at bounding box center [440, 520] width 542 height 875
paste input "Early coffee, workout, a shower, skincare, and a moment of silence before the d…"
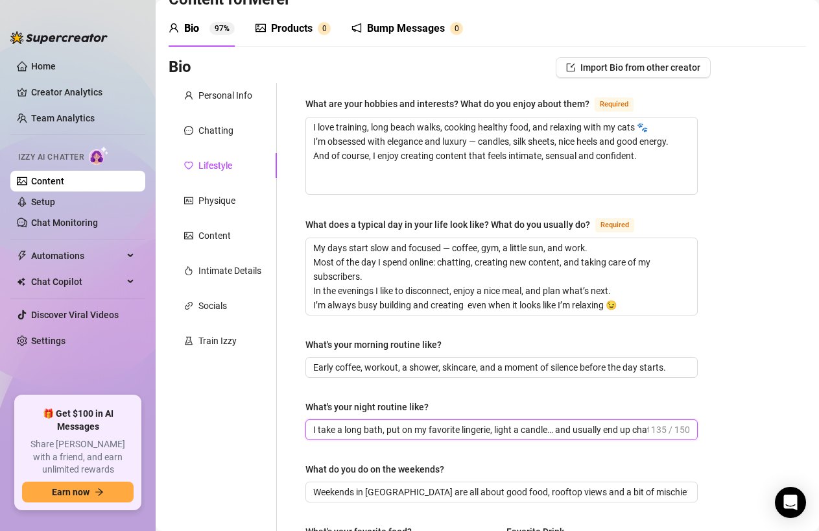
click at [614, 430] on input "I take a long bath, put on my favorite lingerie, light a candle… and usually en…" at bounding box center [480, 429] width 335 height 14
click at [633, 431] on input "I take a long bath, put on my favorite lingerie, light a candle… and usually en…" at bounding box center [480, 429] width 335 height 14
paste input "A warm bath, candles, soft music, and sometimes a little chat before bed — I li…"
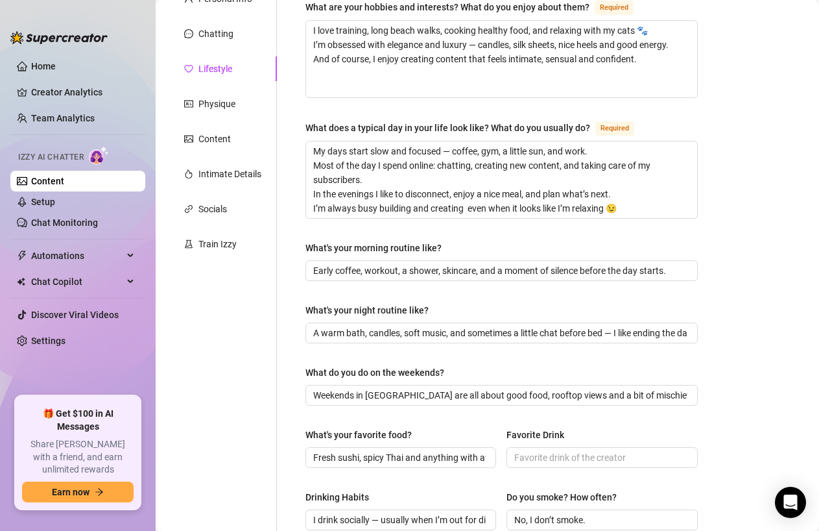
scroll to position [138, 0]
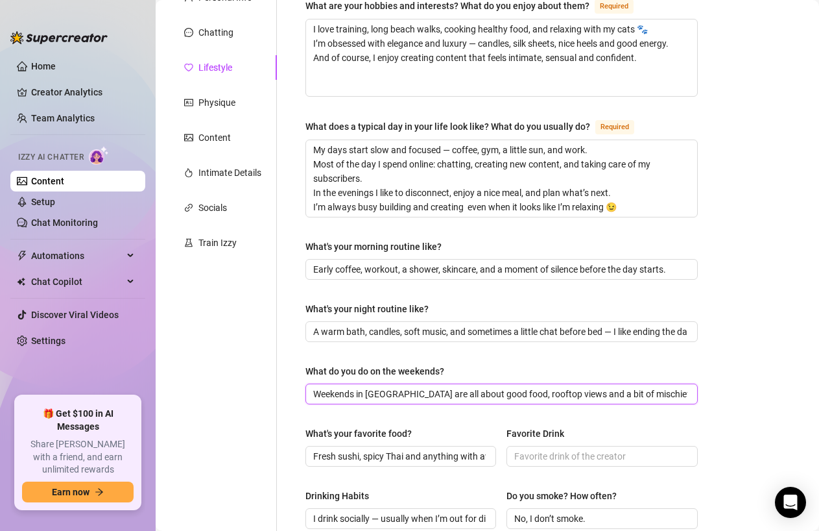
click at [409, 397] on input "Weekends in [GEOGRAPHIC_DATA] are all about good food, rooftop views and a bit …" at bounding box center [500, 394] width 374 height 14
paste input "are for recharging — sometimes a beach day, sometimes a quiet dinner with frien…"
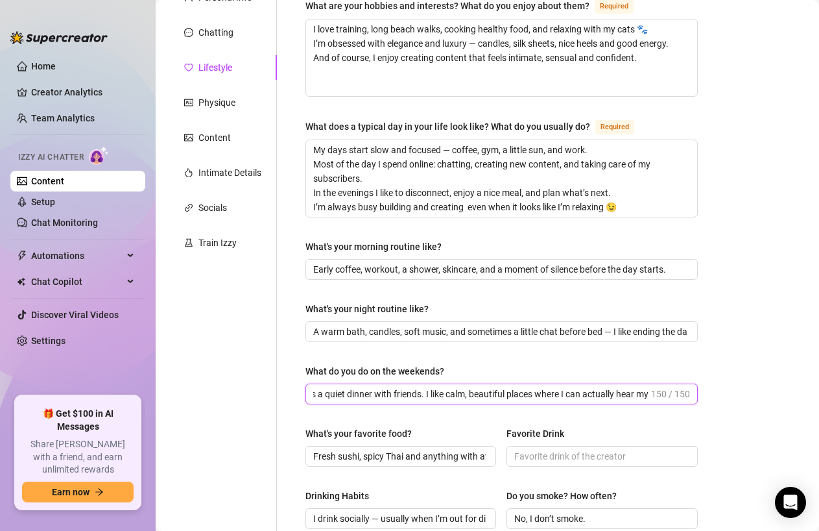
drag, startPoint x: 422, startPoint y: 391, endPoint x: 711, endPoint y: 383, distance: 289.5
click at [711, 383] on div "Bio Import Bio from other creator Personal Info Chatting Lifestyle Physique Con…" at bounding box center [488, 446] width 638 height 975
drag, startPoint x: 422, startPoint y: 393, endPoint x: 685, endPoint y: 389, distance: 263.5
click at [685, 389] on span "Weekends are for recharging — sometimes a beach day, sometimes a quiet dinner w…" at bounding box center [502, 393] width 393 height 21
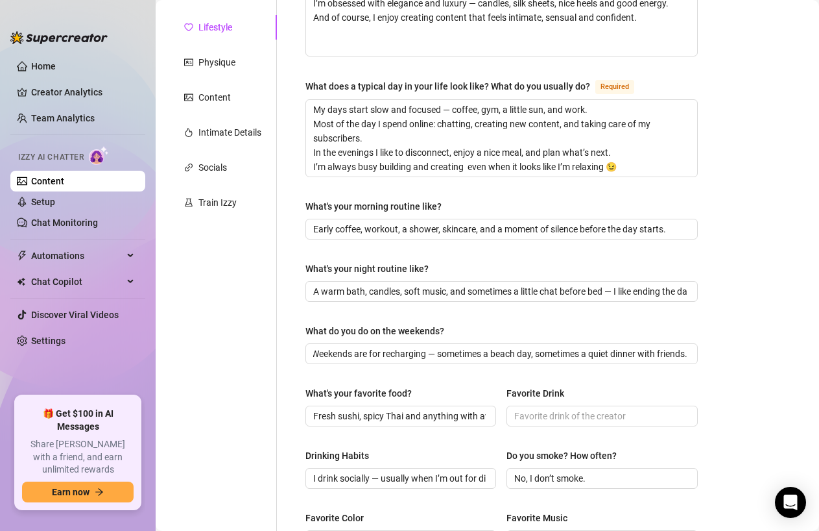
scroll to position [0, 0]
